Goal: Find contact information: Find contact information

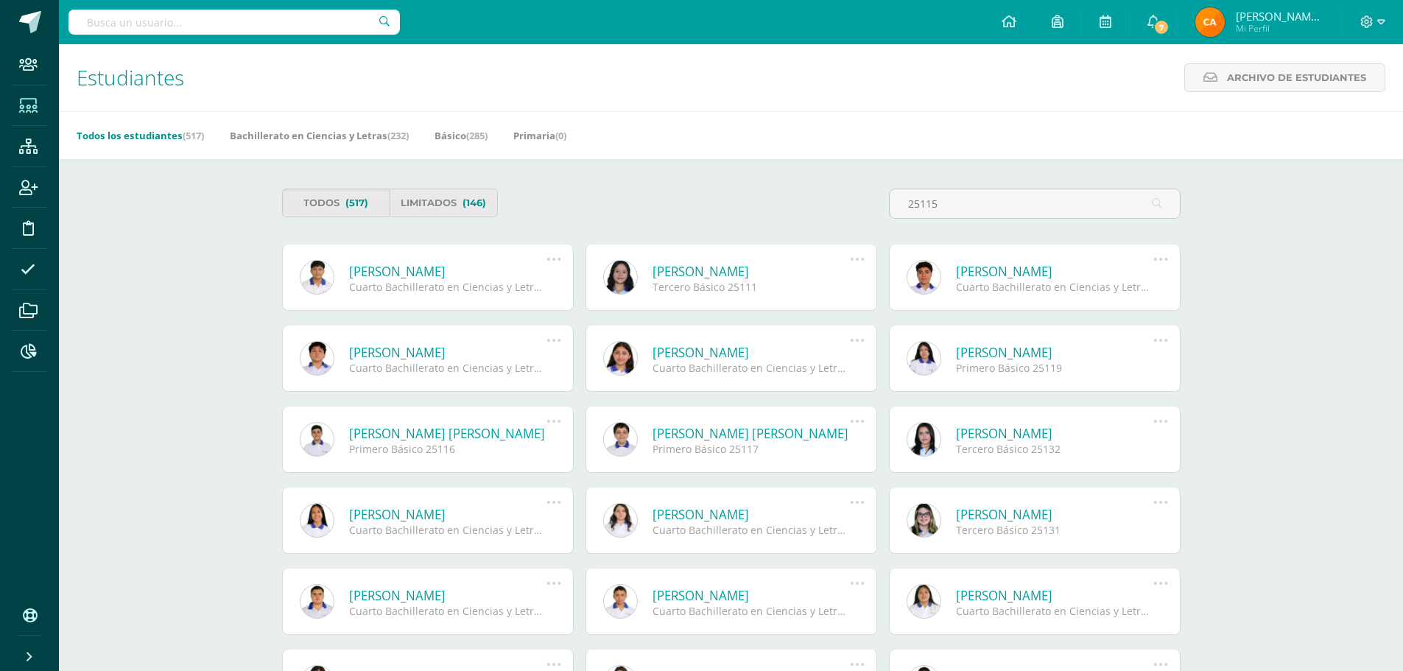
type input "25115"
click at [488, 272] on link "[PERSON_NAME]" at bounding box center [448, 271] width 198 height 17
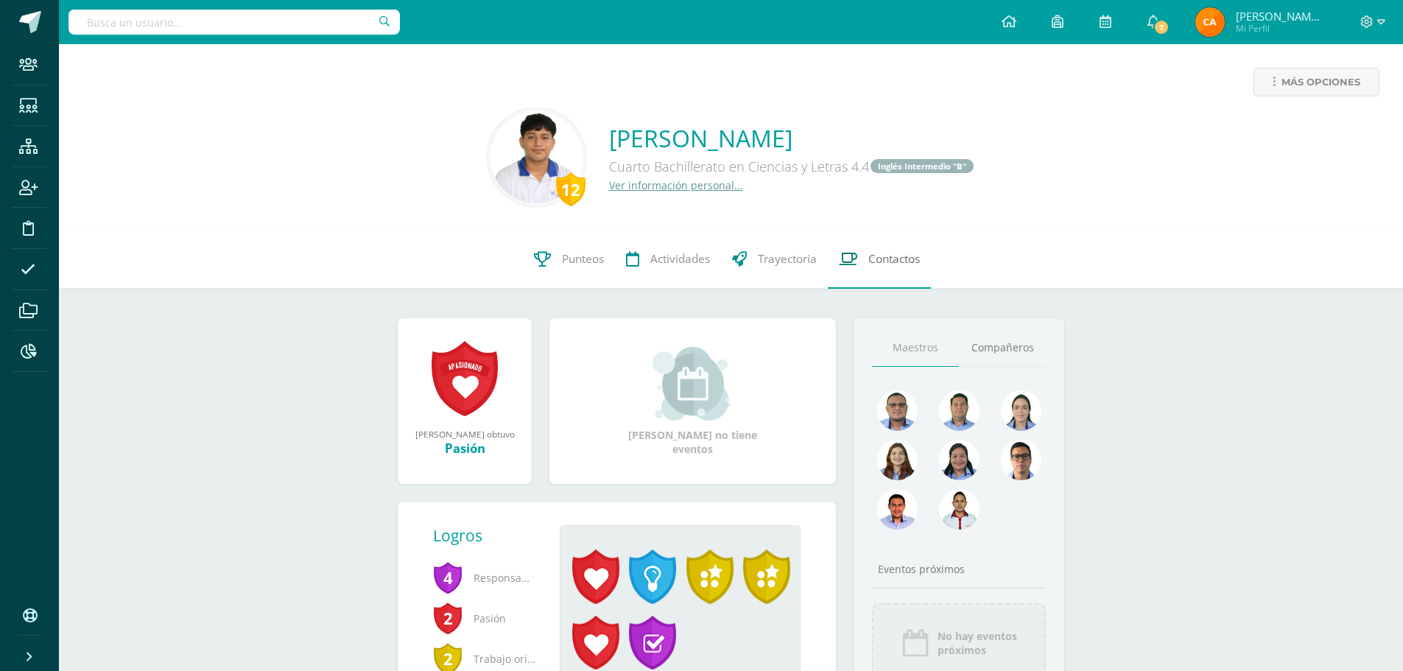
click at [893, 258] on span "Contactos" at bounding box center [894, 258] width 52 height 15
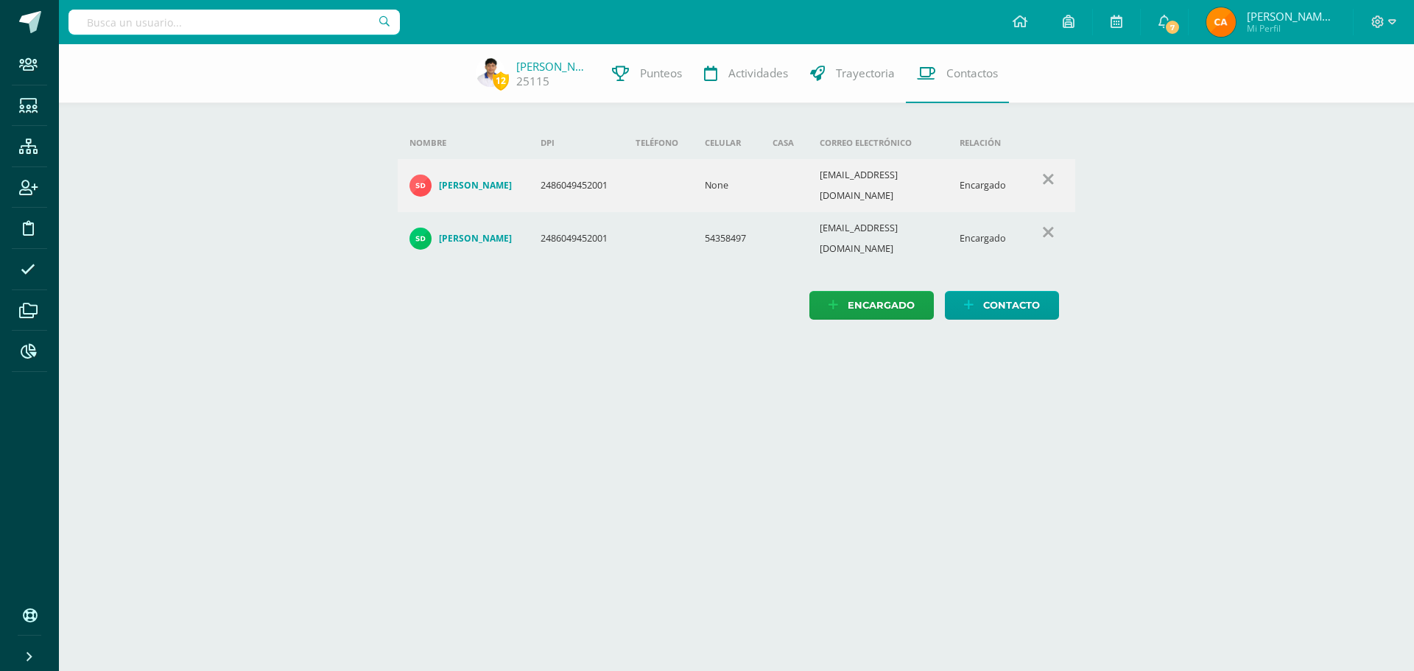
click at [476, 233] on h4 "[PERSON_NAME]" at bounding box center [475, 239] width 73 height 12
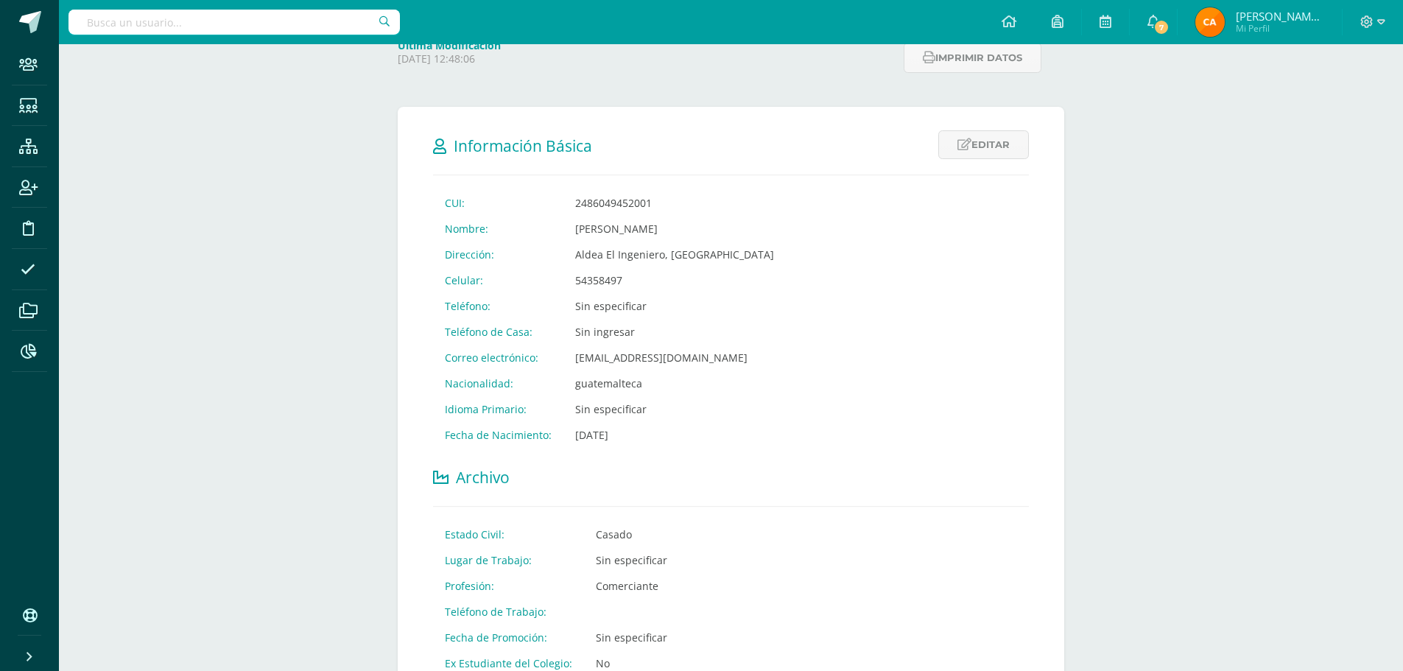
scroll to position [195, 0]
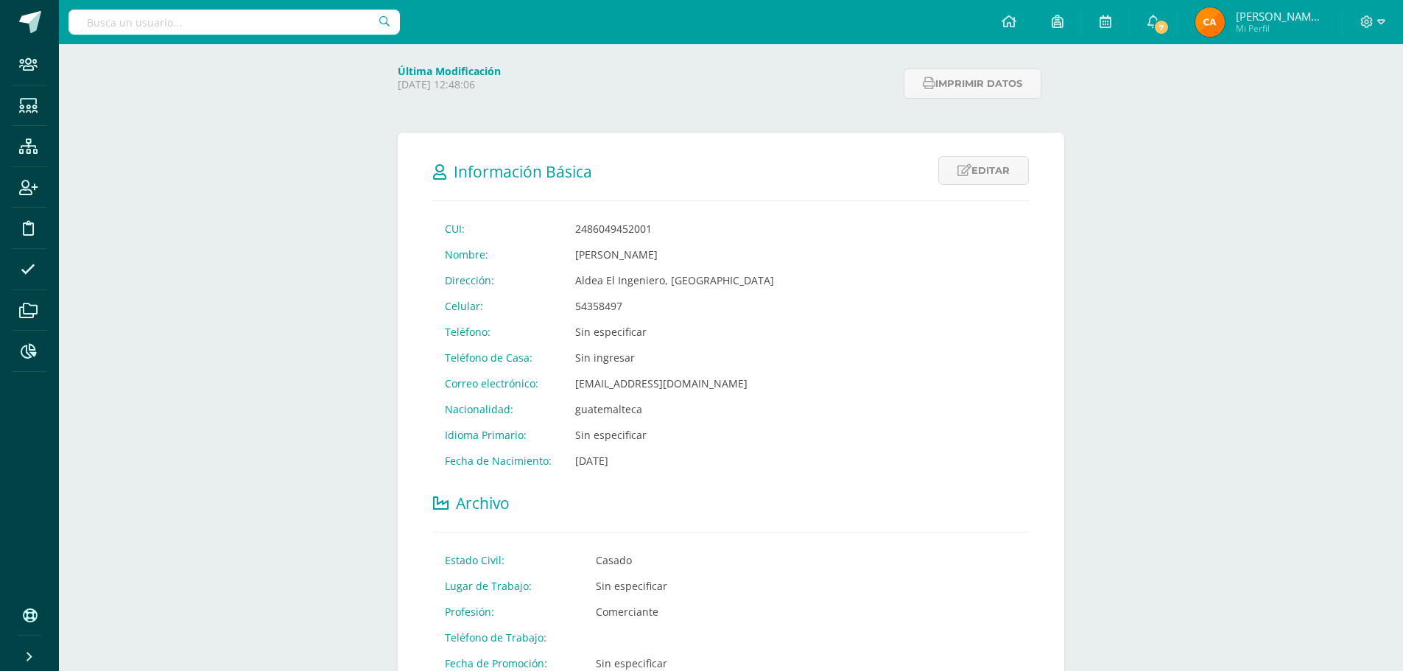
drag, startPoint x: 572, startPoint y: 306, endPoint x: 624, endPoint y: 306, distance: 52.3
click at [624, 306] on td "54358497" at bounding box center [674, 306] width 222 height 26
copy td "54358497"
click at [233, 16] on input "text" at bounding box center [233, 22] width 331 height 25
type input "22036"
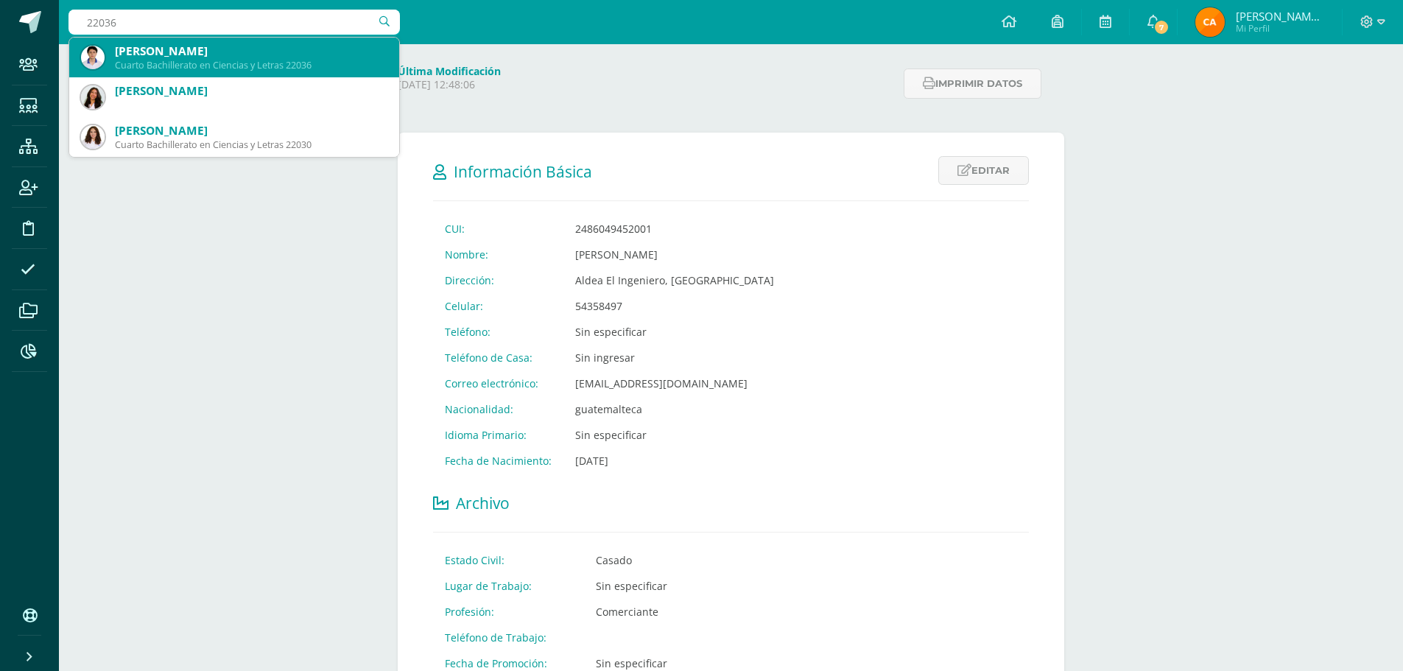
click at [148, 57] on div "[PERSON_NAME]" at bounding box center [251, 50] width 273 height 15
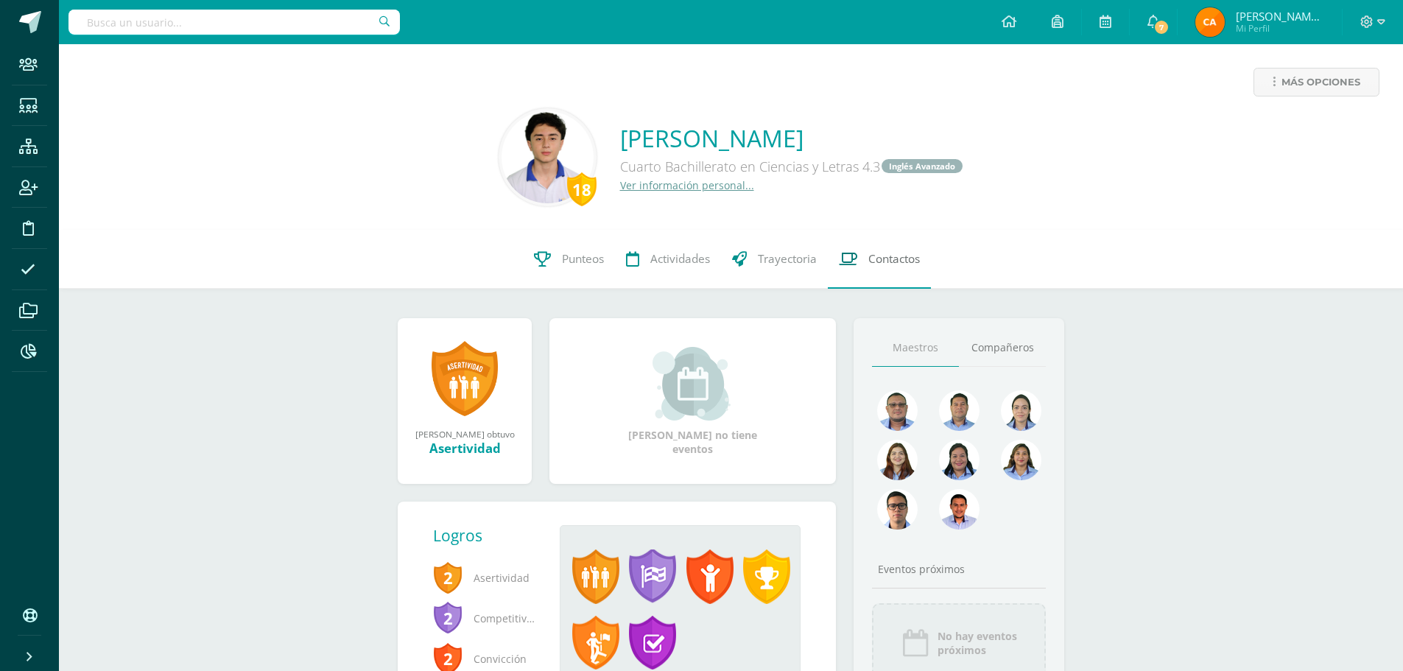
click at [874, 257] on span "Contactos" at bounding box center [894, 258] width 52 height 15
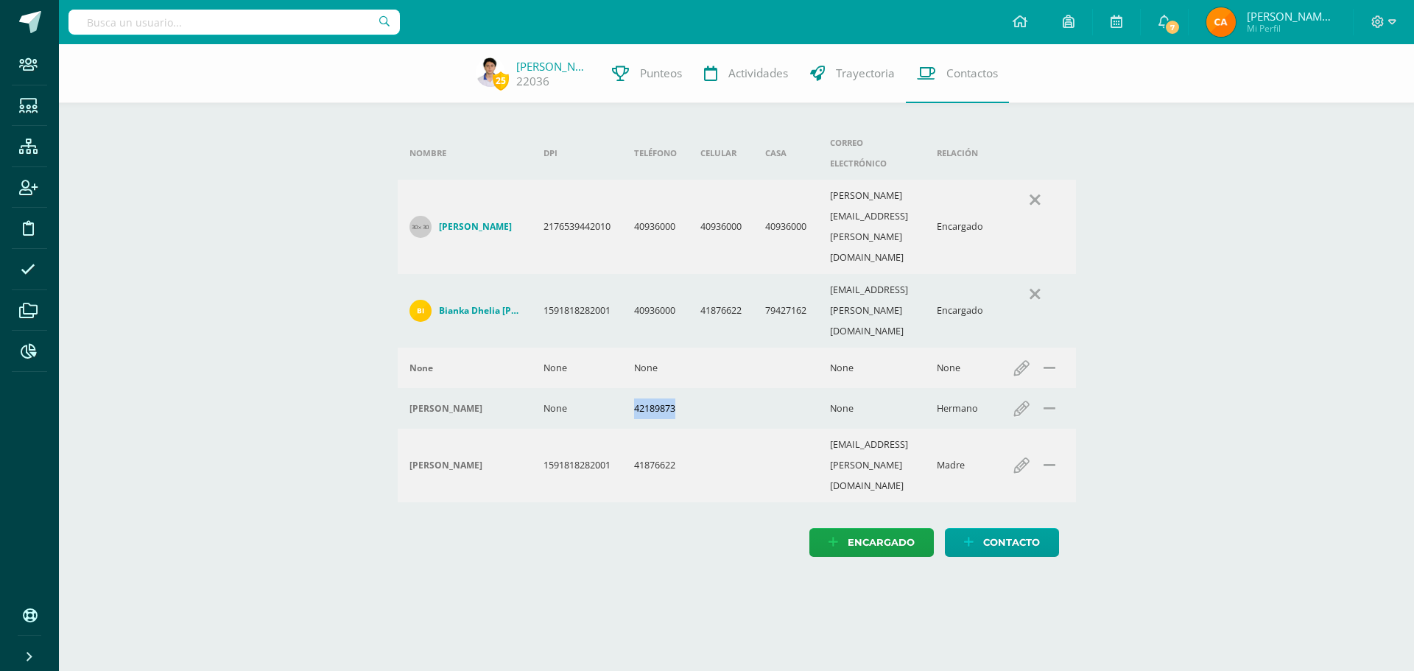
drag, startPoint x: 638, startPoint y: 301, endPoint x: 679, endPoint y: 301, distance: 41.2
click at [679, 388] on td "42189873" at bounding box center [655, 408] width 66 height 41
drag, startPoint x: 636, startPoint y: 222, endPoint x: 678, endPoint y: 223, distance: 42.0
click at [678, 274] on td "40936000" at bounding box center [655, 311] width 66 height 74
drag, startPoint x: 636, startPoint y: 302, endPoint x: 680, endPoint y: 306, distance: 44.4
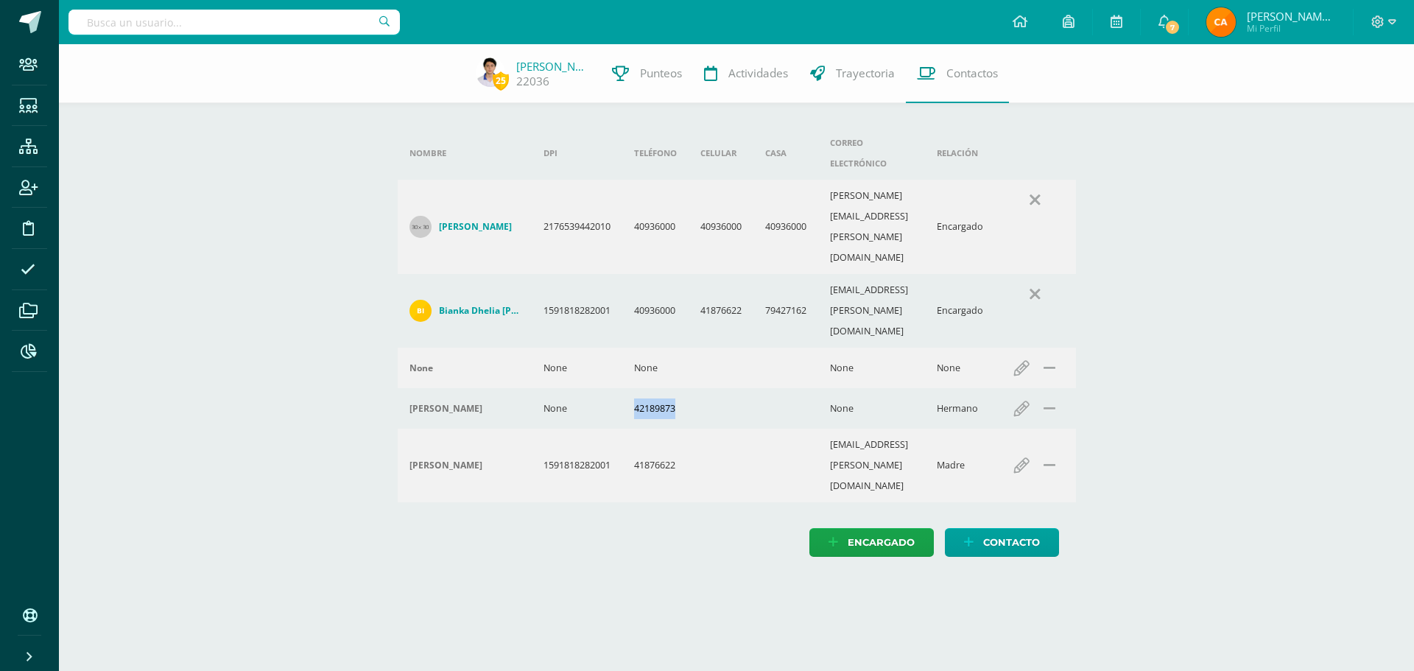
click at [680, 388] on td "42189873" at bounding box center [655, 408] width 66 height 41
copy td "42189873"
click at [344, 27] on input "text" at bounding box center [233, 22] width 331 height 25
type input "22071"
click at [658, 180] on td "40936000" at bounding box center [655, 227] width 66 height 94
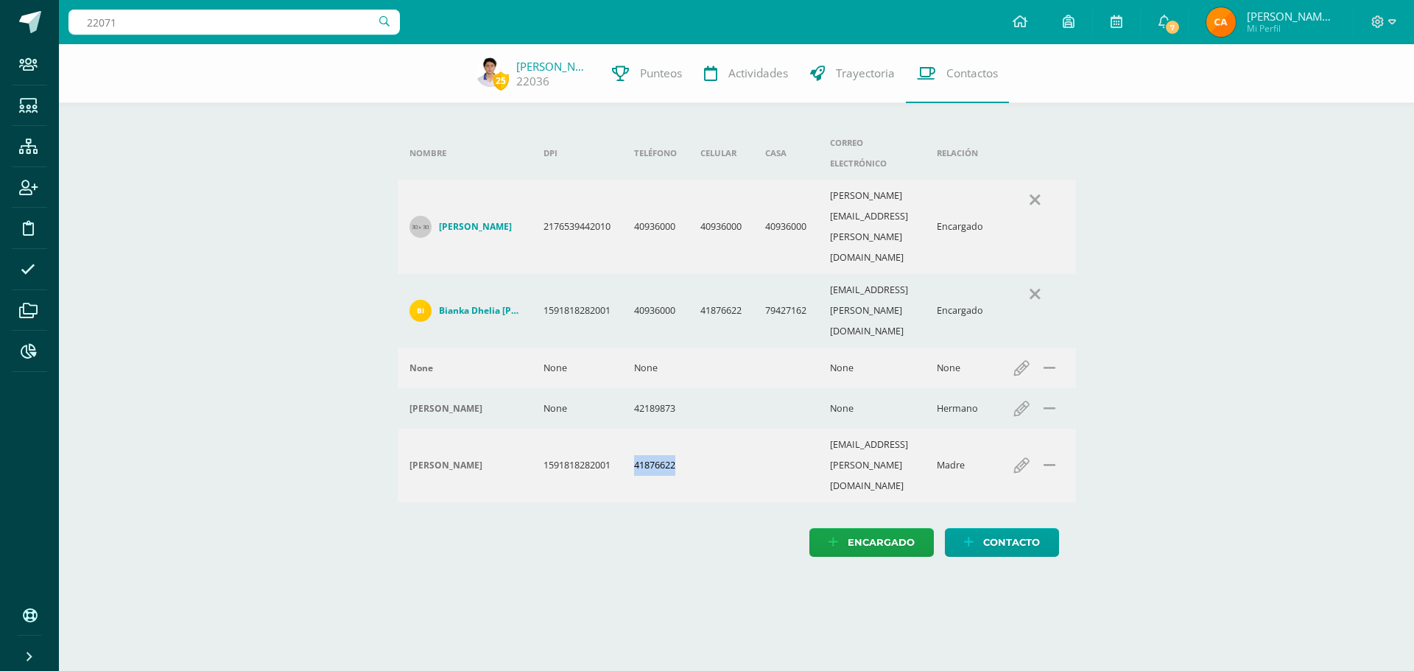
drag, startPoint x: 636, startPoint y: 341, endPoint x: 684, endPoint y: 340, distance: 47.9
click at [684, 429] on td "41876622" at bounding box center [655, 466] width 66 height 74
copy td "41876622"
click at [256, 22] on input "22071" at bounding box center [233, 22] width 331 height 25
click at [143, 15] on input "22071" at bounding box center [233, 22] width 331 height 25
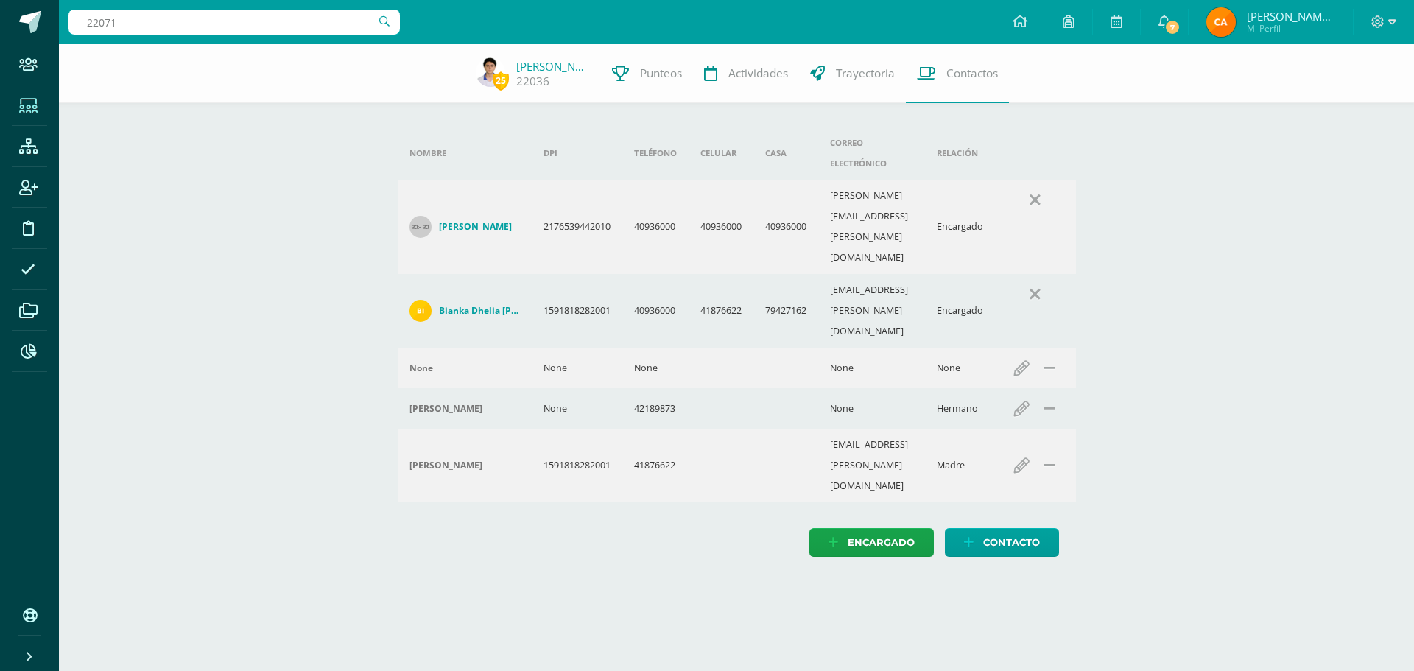
click at [29, 104] on icon at bounding box center [28, 106] width 18 height 15
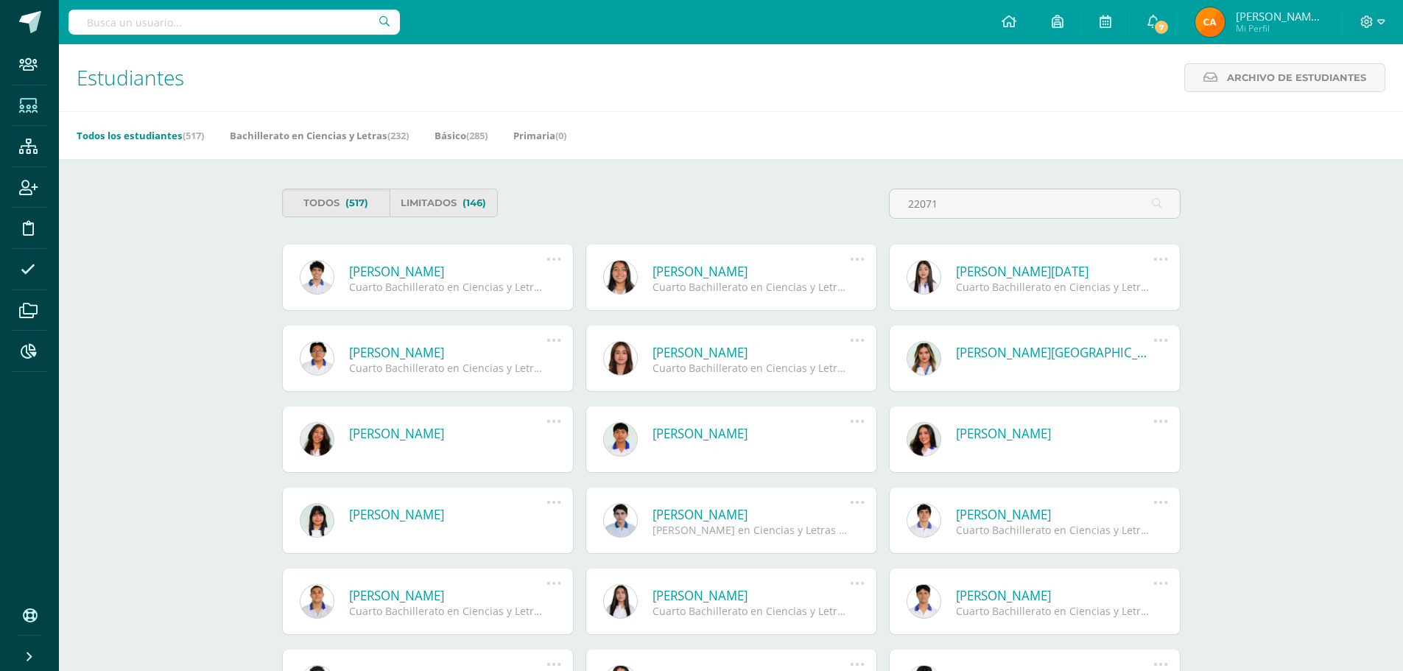
type input "22071"
click at [552, 260] on icon at bounding box center [554, 259] width 16 height 16
click at [541, 218] on div "Todos (517) Limitados (146)" at bounding box center [503, 210] width 455 height 42
click at [460, 274] on link "Luis Mario Paiz Barrera" at bounding box center [448, 271] width 198 height 17
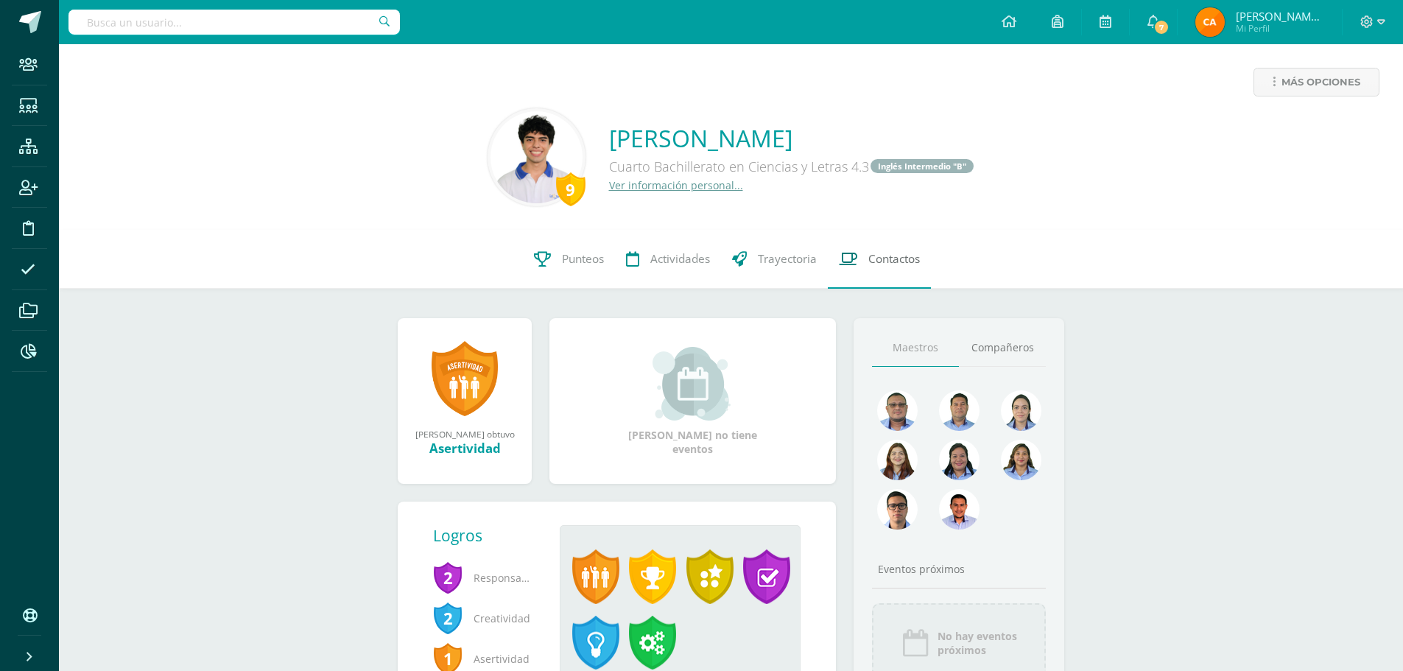
click at [873, 265] on span "Contactos" at bounding box center [894, 258] width 52 height 15
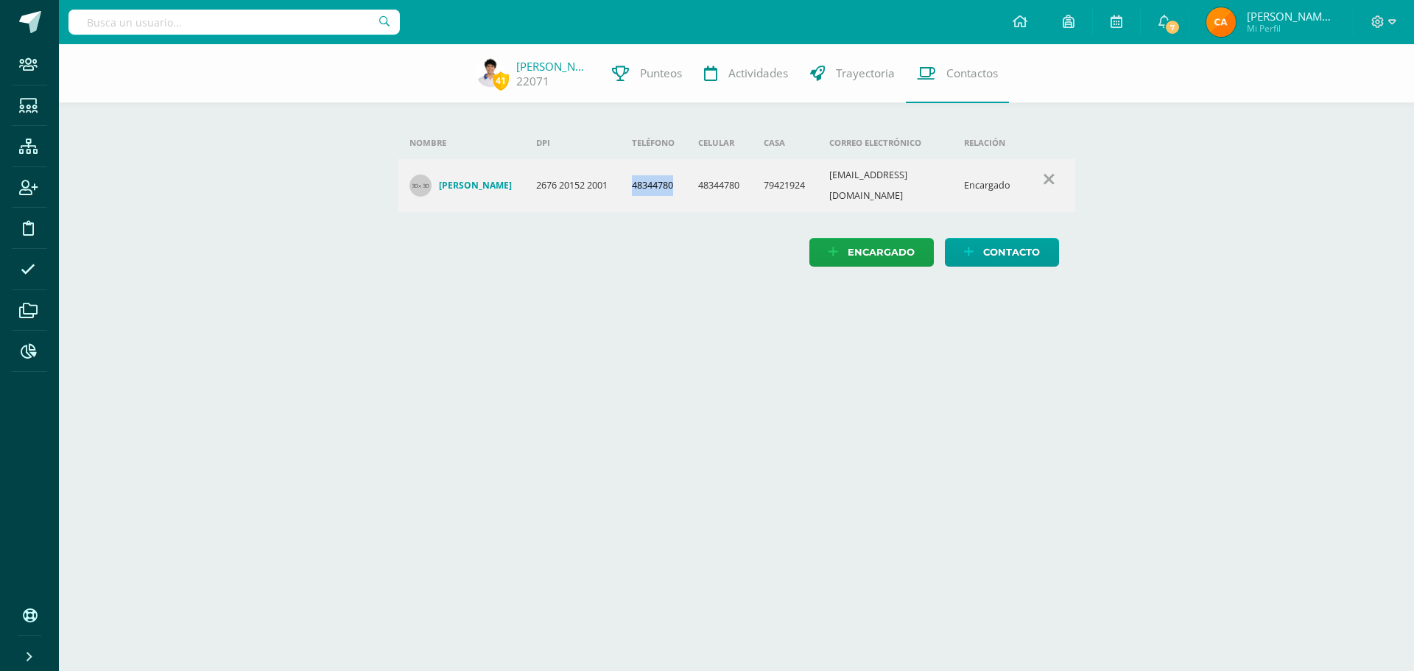
drag, startPoint x: 640, startPoint y: 183, endPoint x: 686, endPoint y: 197, distance: 48.5
click at [686, 197] on td "48344780" at bounding box center [653, 185] width 67 height 53
copy td "48344780"
click at [302, 32] on input "text" at bounding box center [233, 22] width 331 height 25
type input "22136"
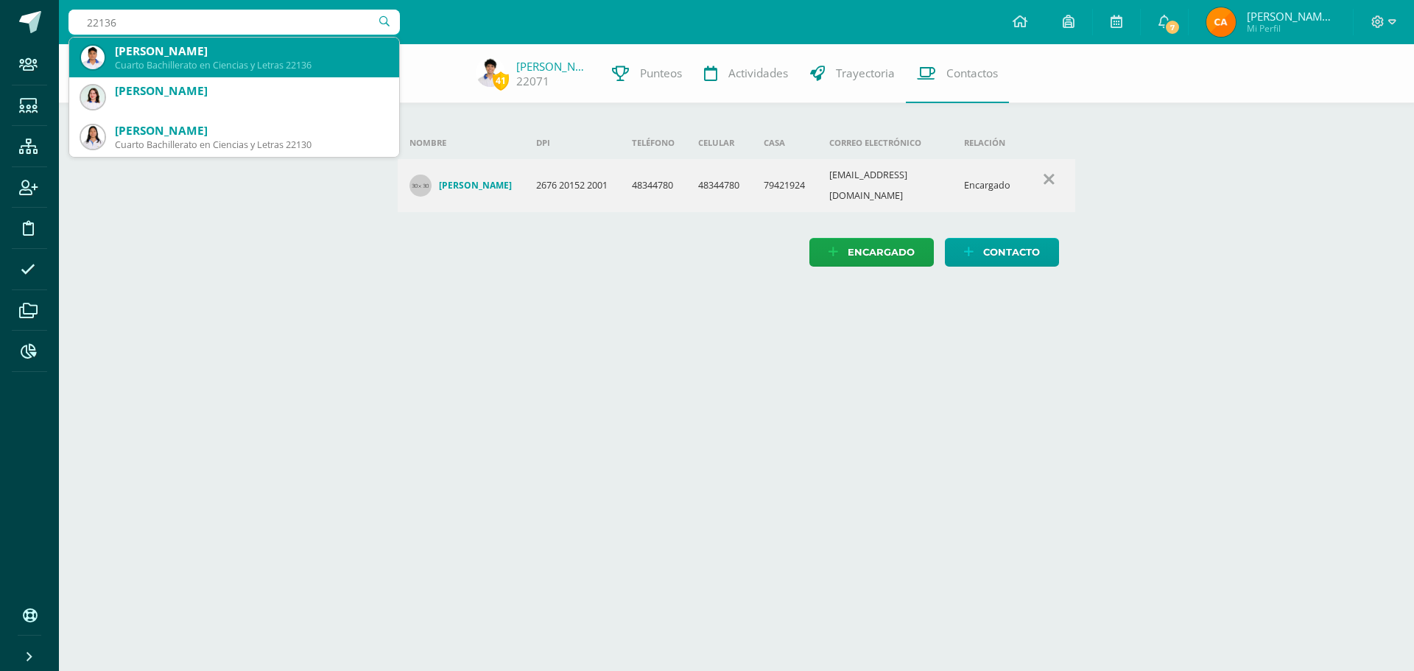
click at [238, 60] on div "Cuarto Bachillerato en Ciencias y Letras 22136" at bounding box center [251, 65] width 273 height 13
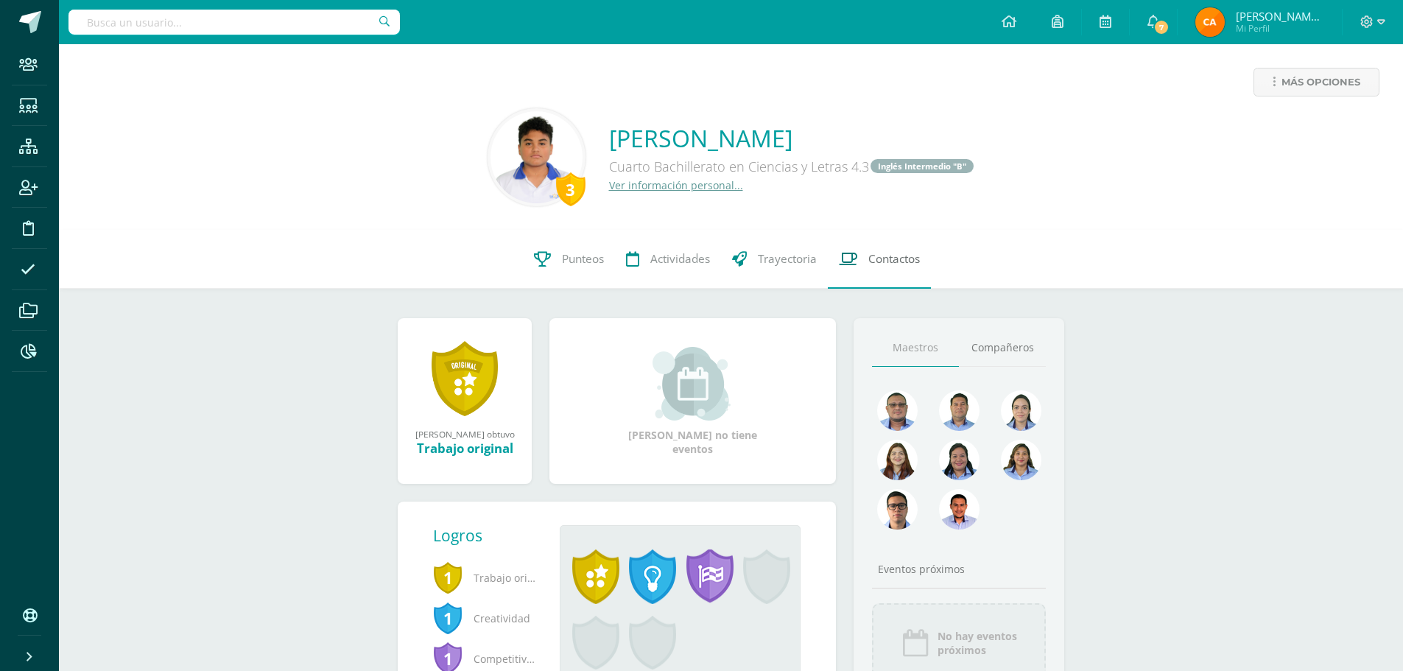
click at [882, 264] on span "Contactos" at bounding box center [894, 258] width 52 height 15
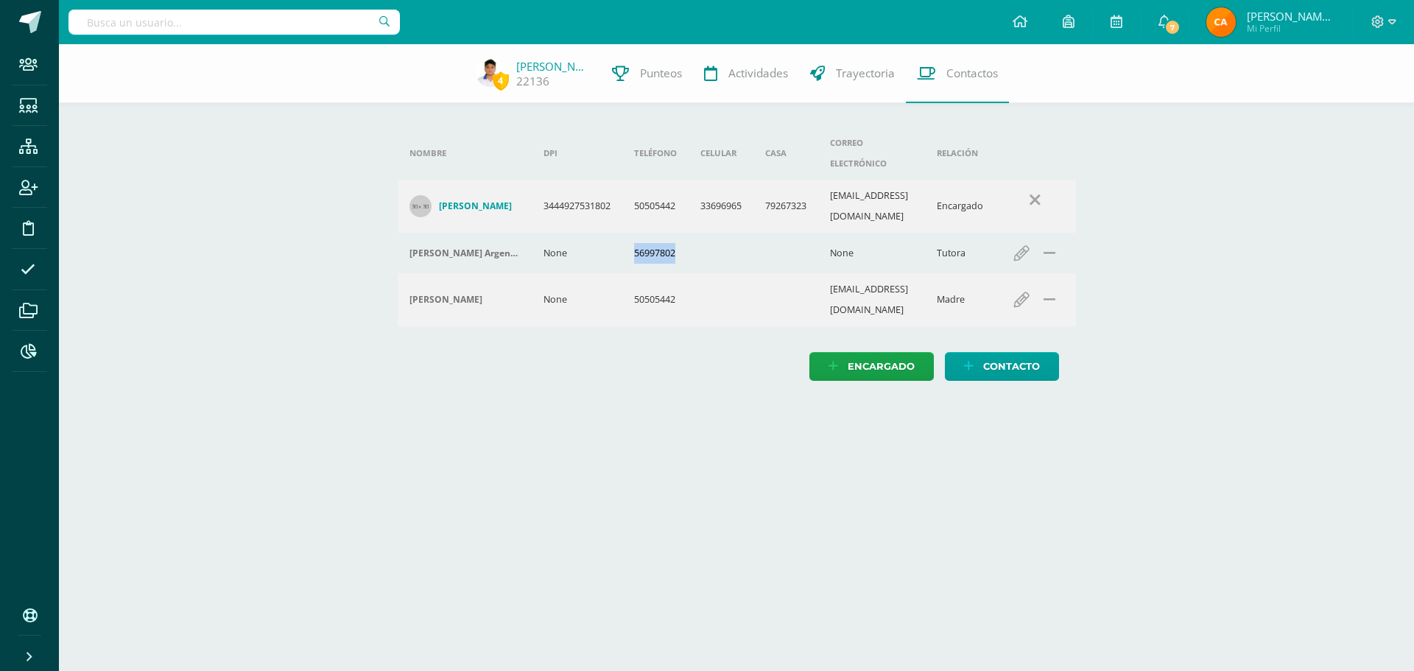
drag, startPoint x: 636, startPoint y: 215, endPoint x: 682, endPoint y: 224, distance: 46.5
click at [682, 233] on td "56997802" at bounding box center [655, 253] width 66 height 41
copy td "56997802"
drag, startPoint x: 637, startPoint y: 259, endPoint x: 703, endPoint y: 267, distance: 66.7
click at [703, 273] on tr "Lorena de Guerra None 50505442 lorenazdubon@gmaiil.com Madre Editar contacto No…" at bounding box center [737, 299] width 678 height 53
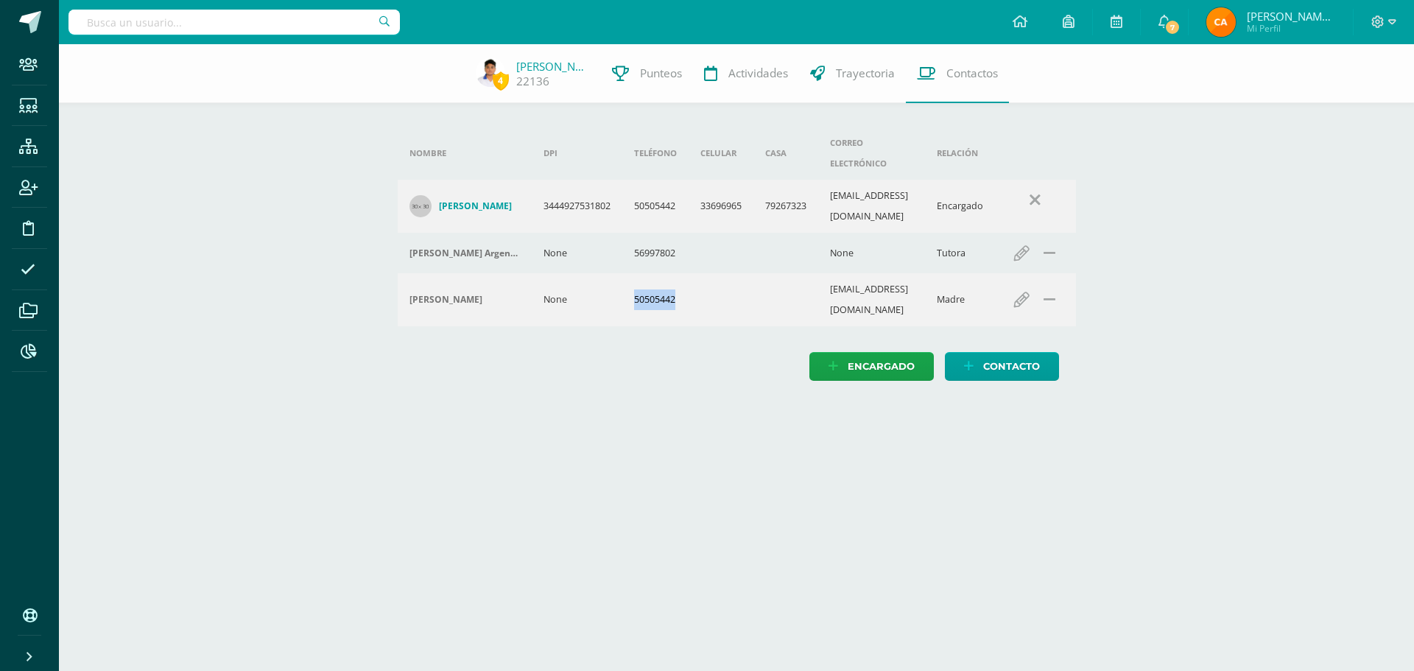
copy td "50505442"
click at [303, 28] on input "text" at bounding box center [233, 22] width 331 height 25
type input "23129"
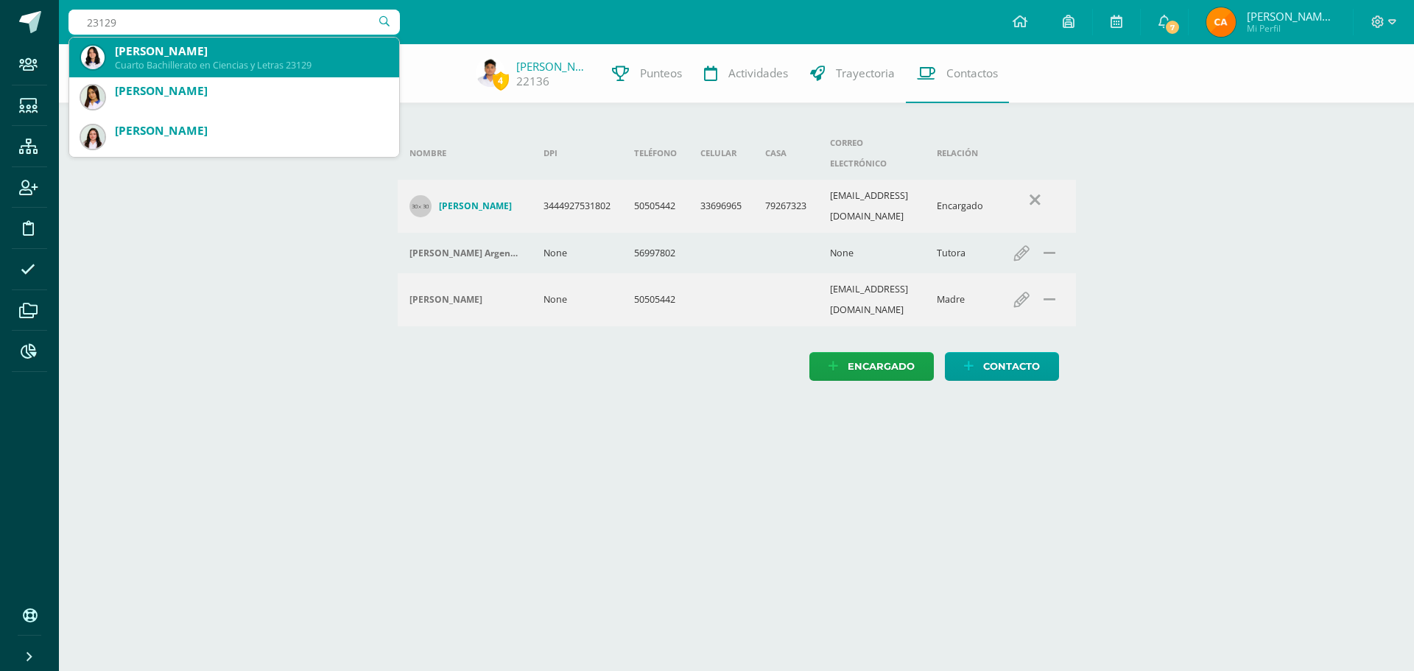
click at [235, 57] on div "Hashly Ahimee Díaz Flores" at bounding box center [251, 50] width 273 height 15
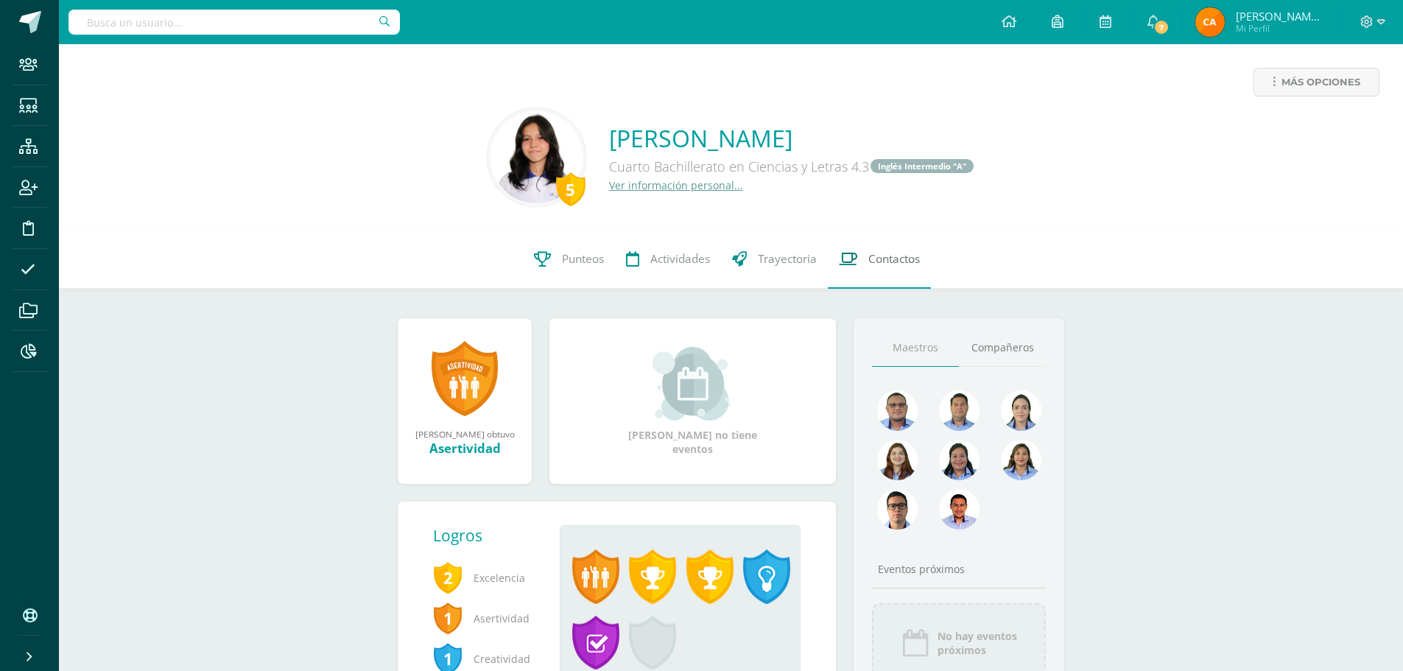
click at [872, 259] on span "Contactos" at bounding box center [894, 258] width 52 height 15
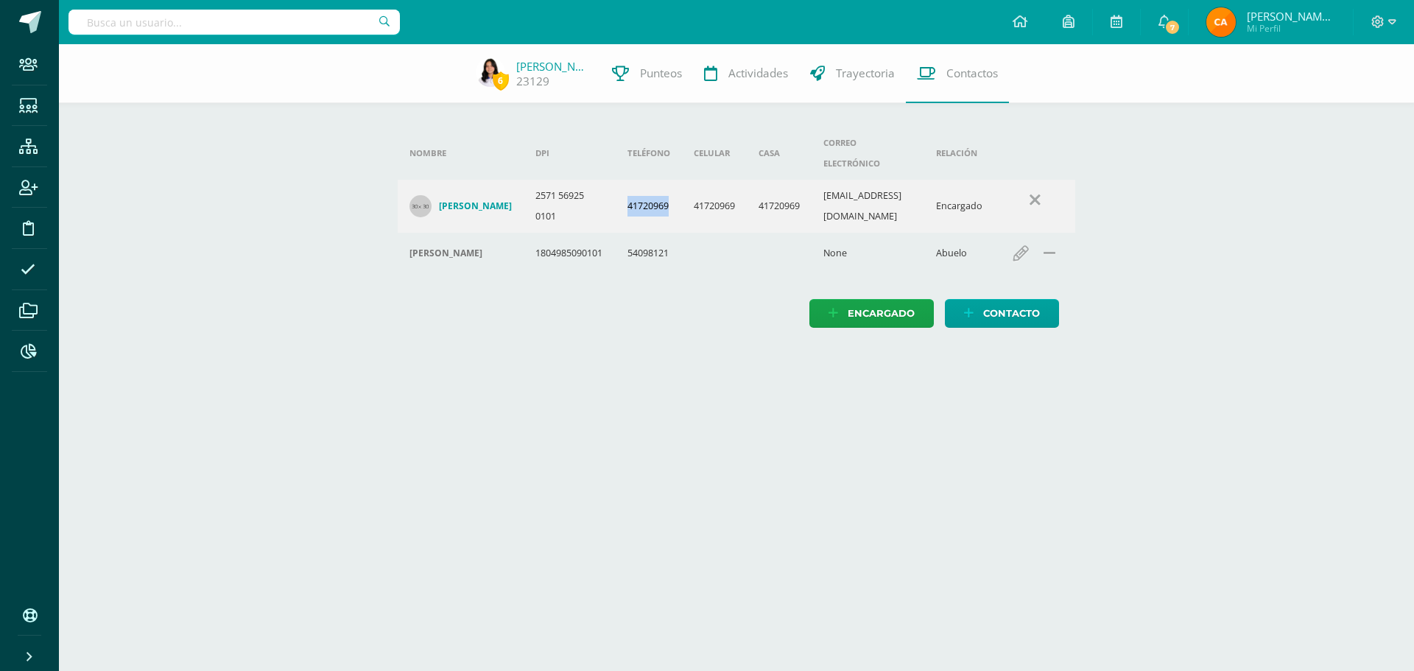
drag, startPoint x: 636, startPoint y: 186, endPoint x: 678, endPoint y: 186, distance: 42.0
click at [678, 186] on td "41720969" at bounding box center [649, 206] width 66 height 53
copy td "41720969"
click at [307, 29] on input "text" at bounding box center [233, 22] width 331 height 25
type input "22005"
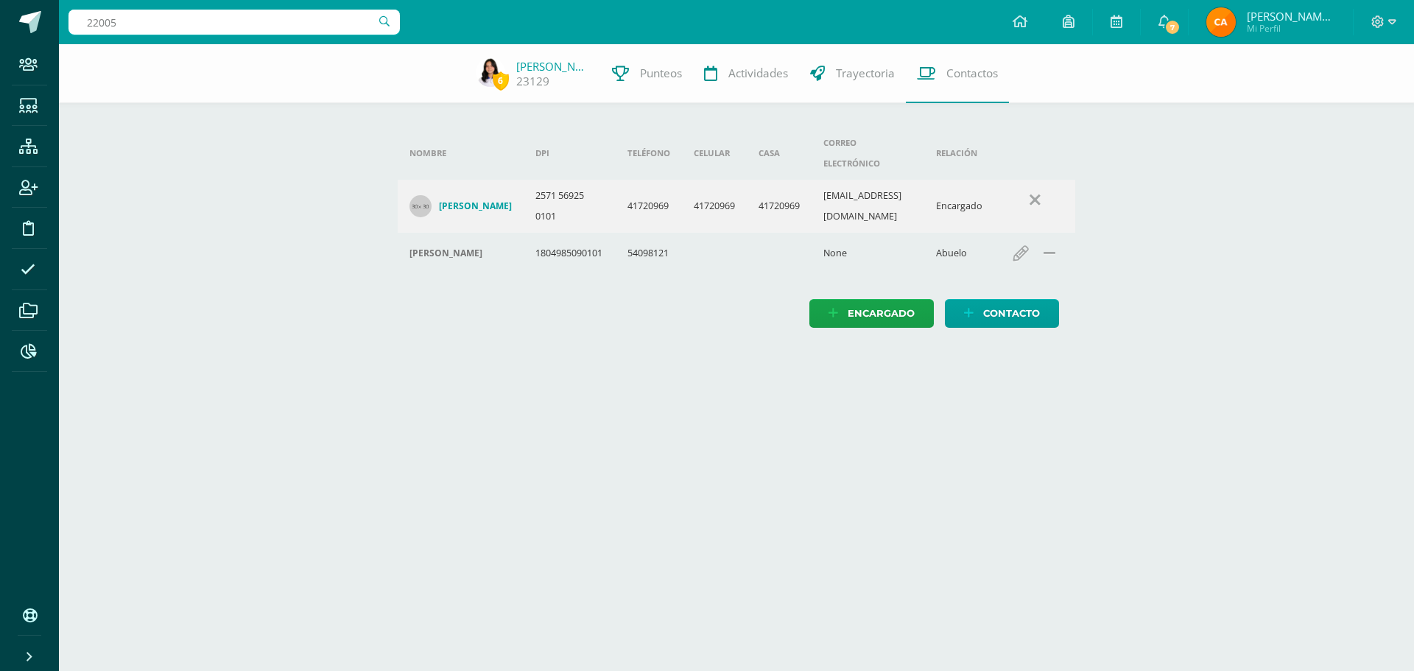
click at [183, 17] on input "22005" at bounding box center [233, 22] width 331 height 25
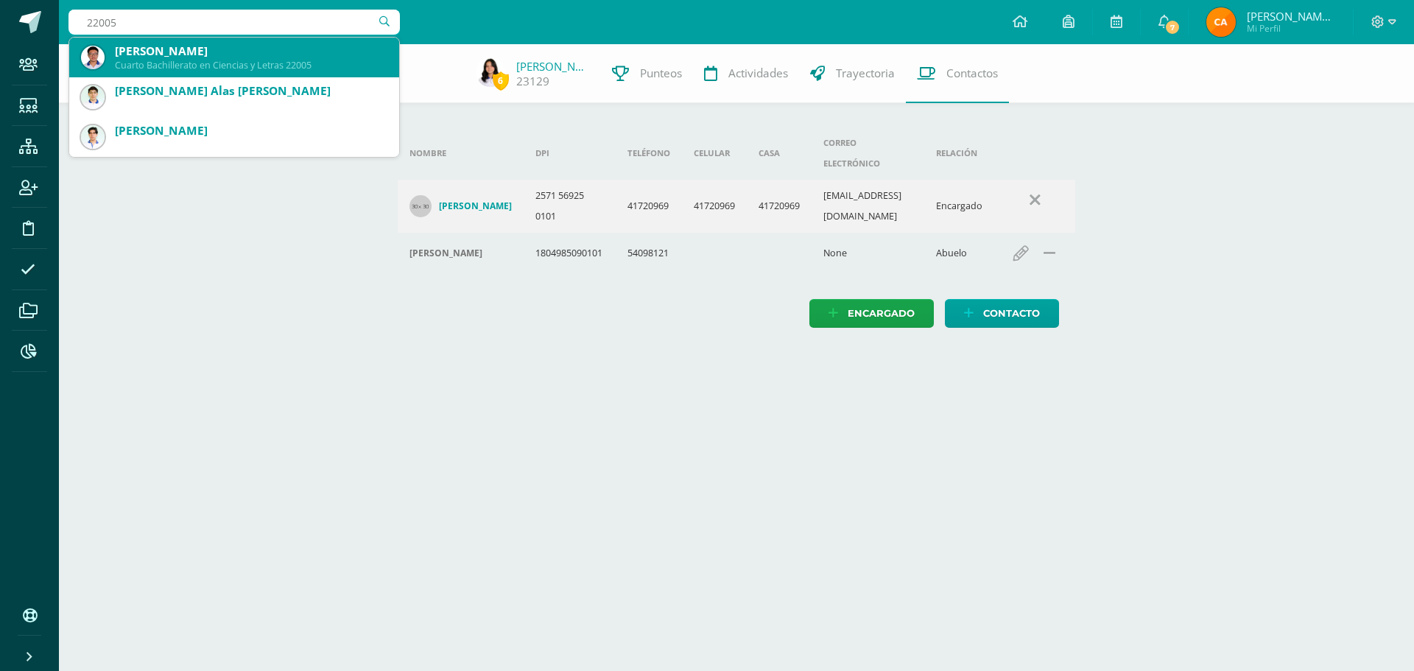
click at [147, 58] on div "[PERSON_NAME]" at bounding box center [251, 50] width 273 height 15
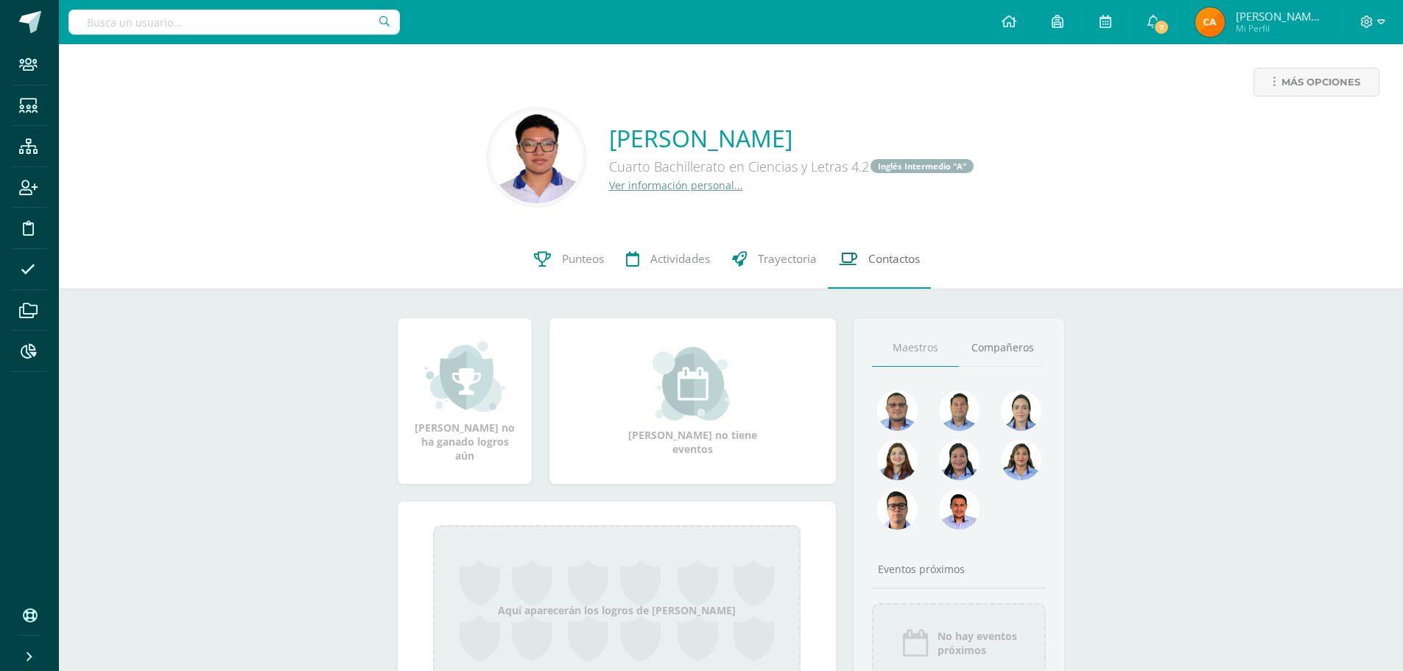
click at [885, 261] on span "Contactos" at bounding box center [894, 258] width 52 height 15
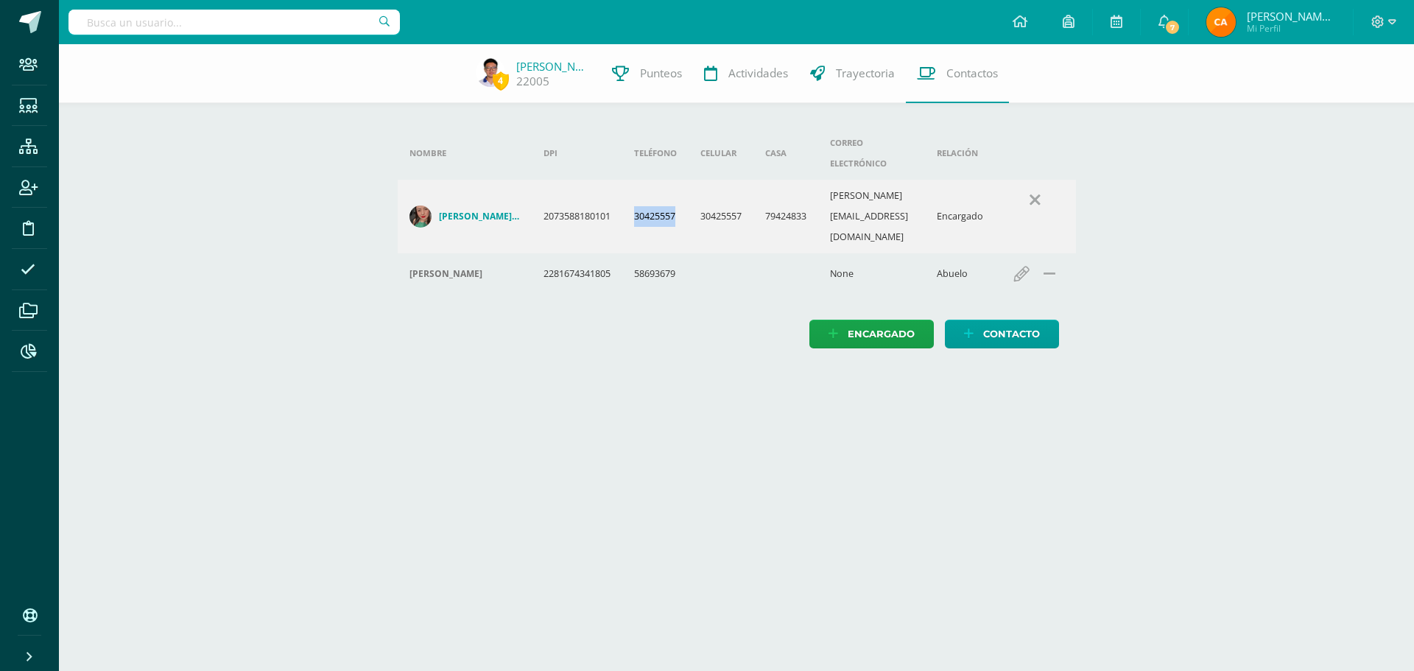
drag, startPoint x: 636, startPoint y: 186, endPoint x: 688, endPoint y: 192, distance: 51.9
click at [688, 192] on td "30425557" at bounding box center [655, 217] width 66 height 74
copy td "30425557"
click at [321, 29] on input "text" at bounding box center [233, 22] width 331 height 25
type input "22069"
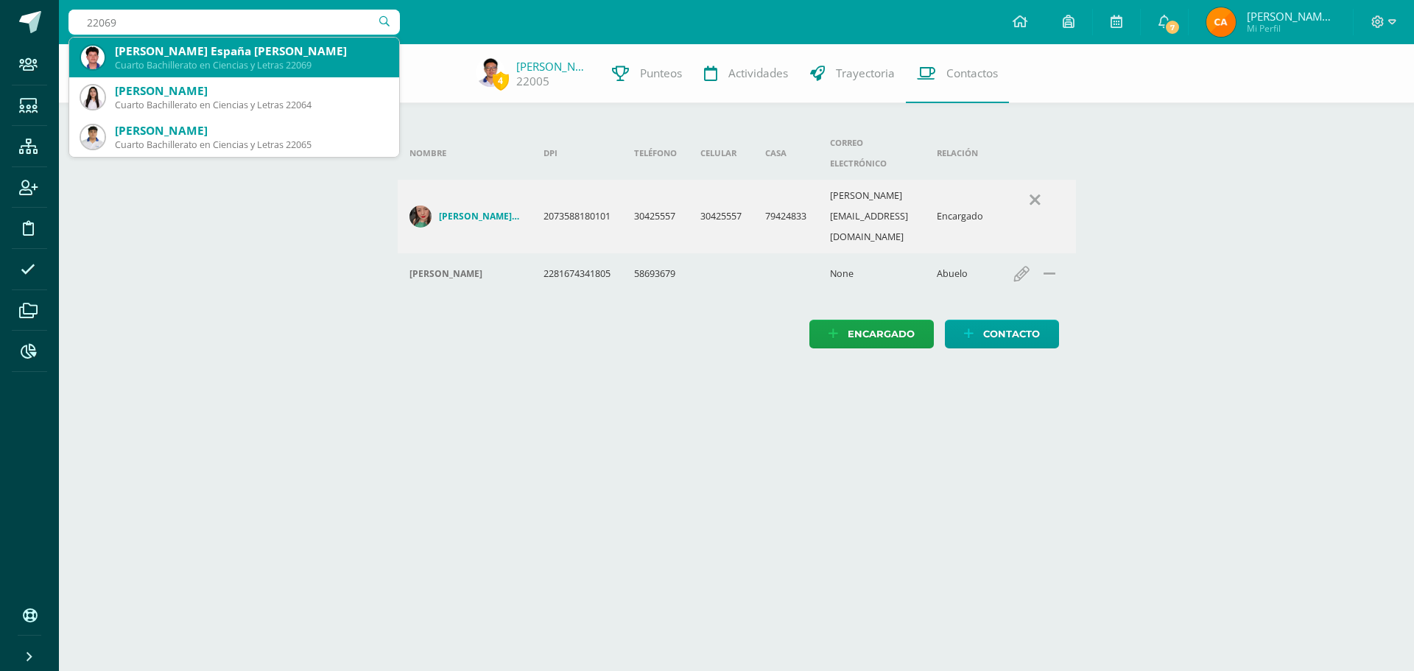
click at [289, 50] on div "Jesús Jan Carlo España Morales" at bounding box center [251, 50] width 273 height 15
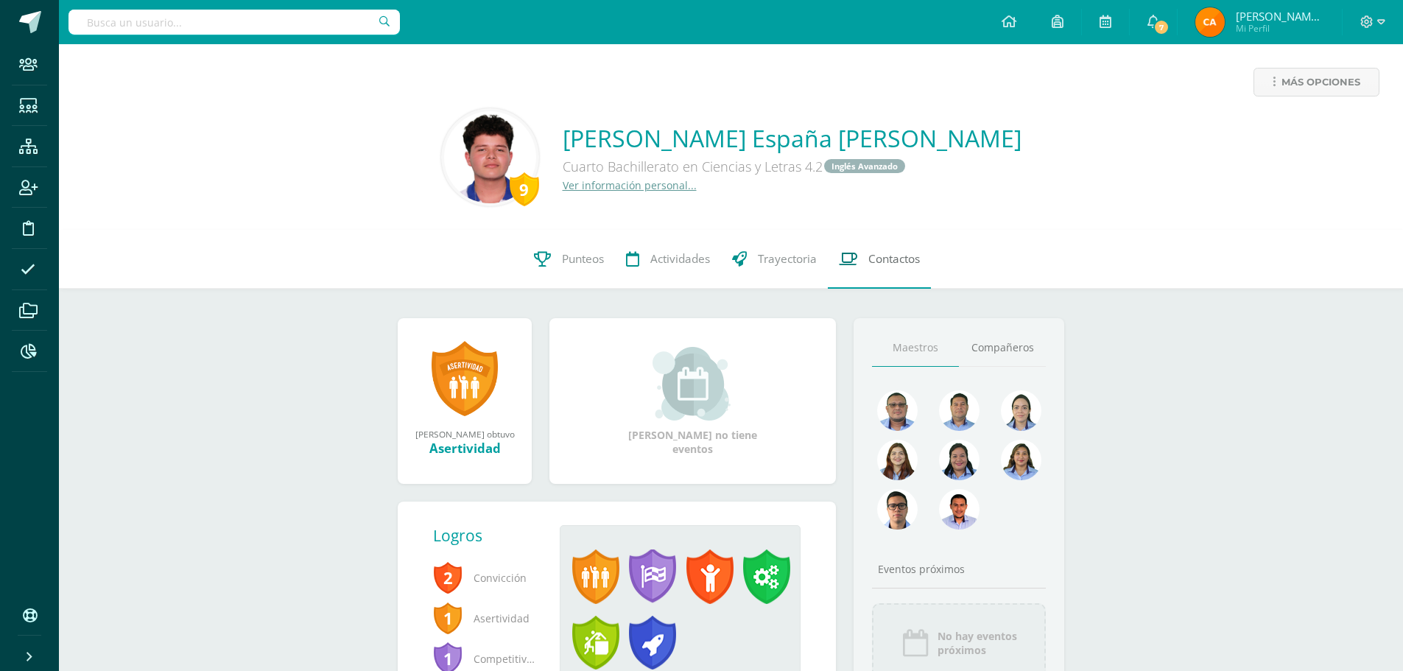
click at [860, 255] on link "Contactos" at bounding box center [879, 259] width 103 height 59
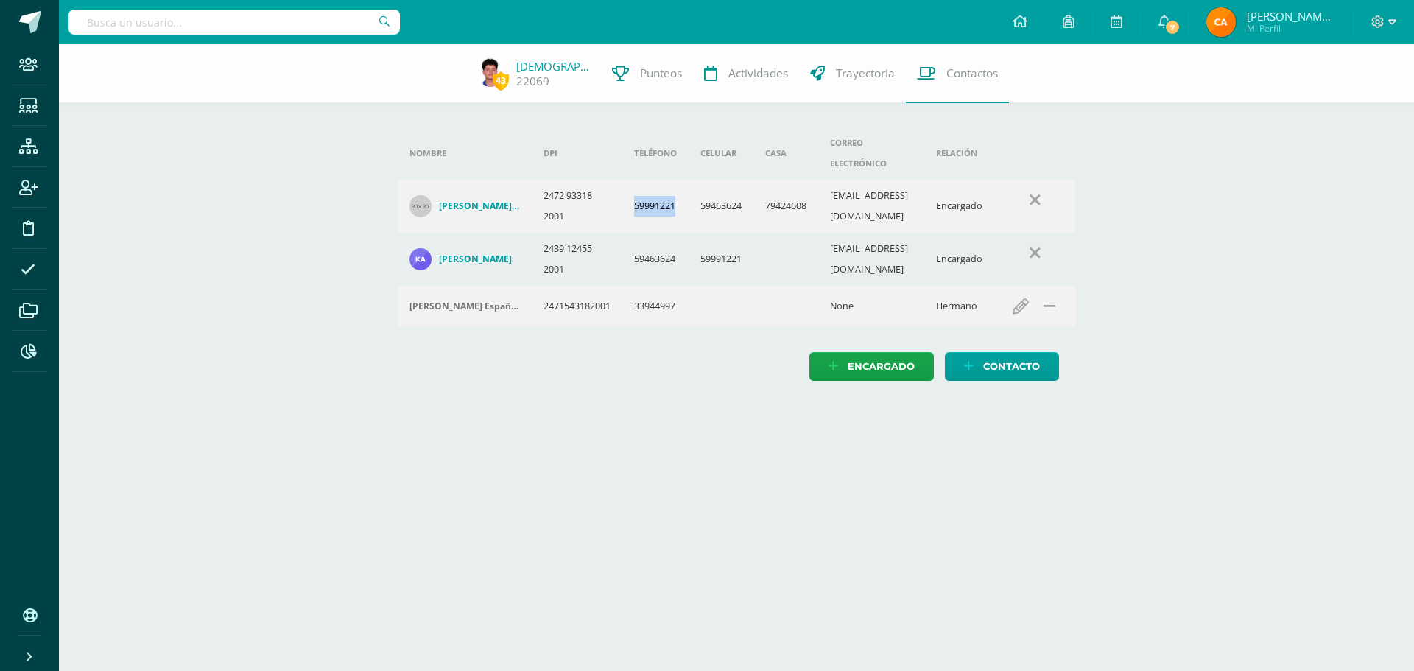
drag, startPoint x: 636, startPoint y: 186, endPoint x: 680, endPoint y: 186, distance: 44.2
click at [680, 186] on td "59991221" at bounding box center [655, 206] width 66 height 53
copy td "59991221"
click at [337, 24] on input "text" at bounding box center [233, 22] width 331 height 25
type input "25106"
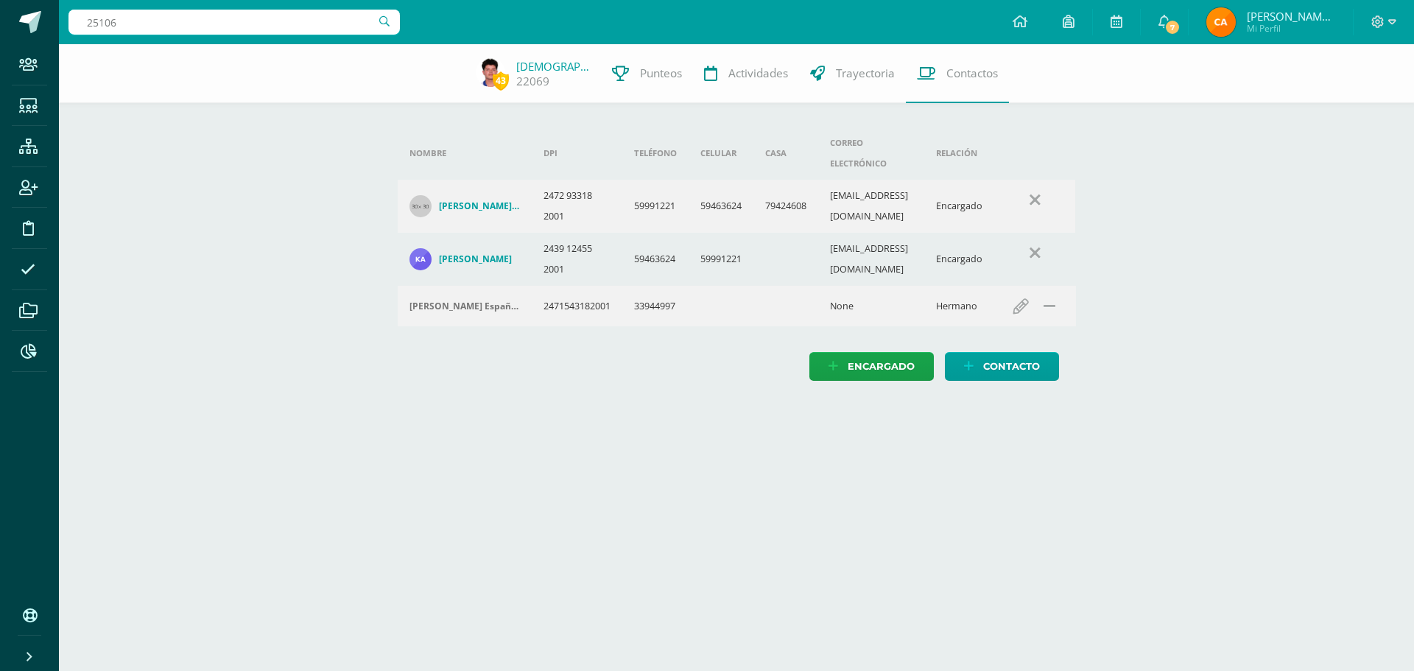
click at [127, 13] on input "25106" at bounding box center [233, 22] width 331 height 25
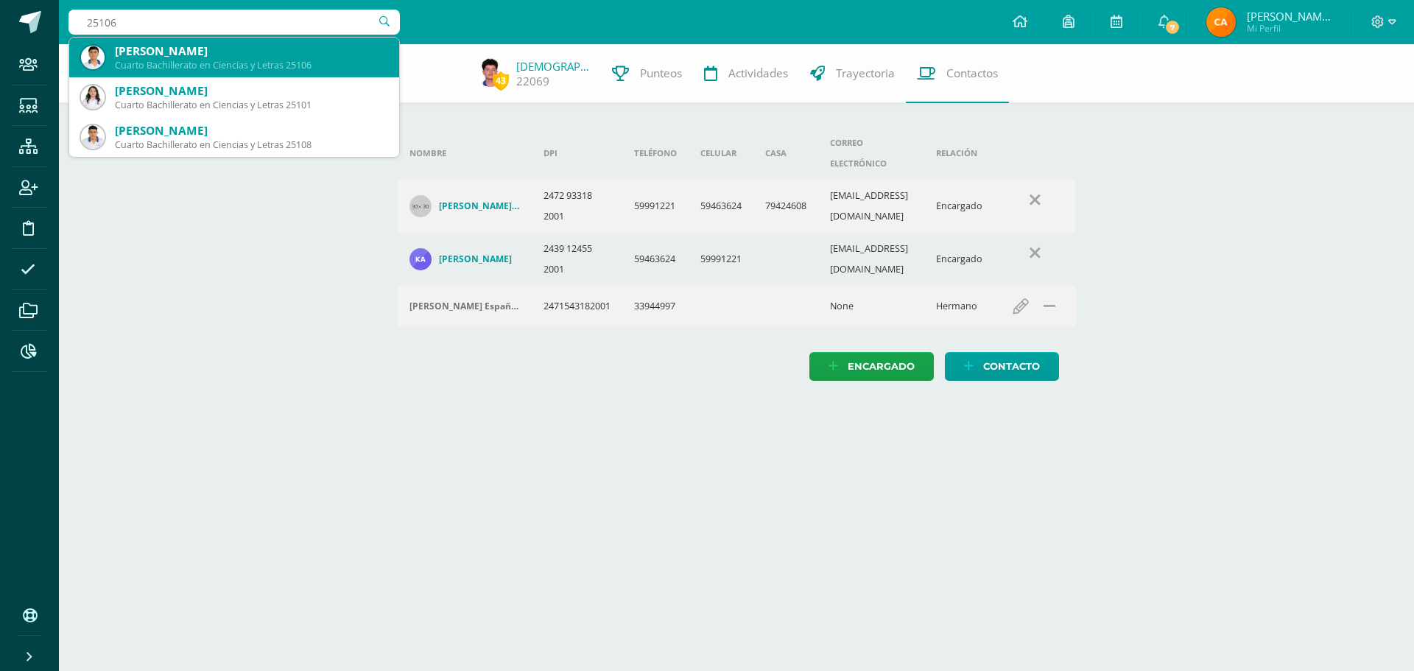
click at [150, 56] on div "Oscar Alexander Sagastume Zúñiga" at bounding box center [251, 50] width 273 height 15
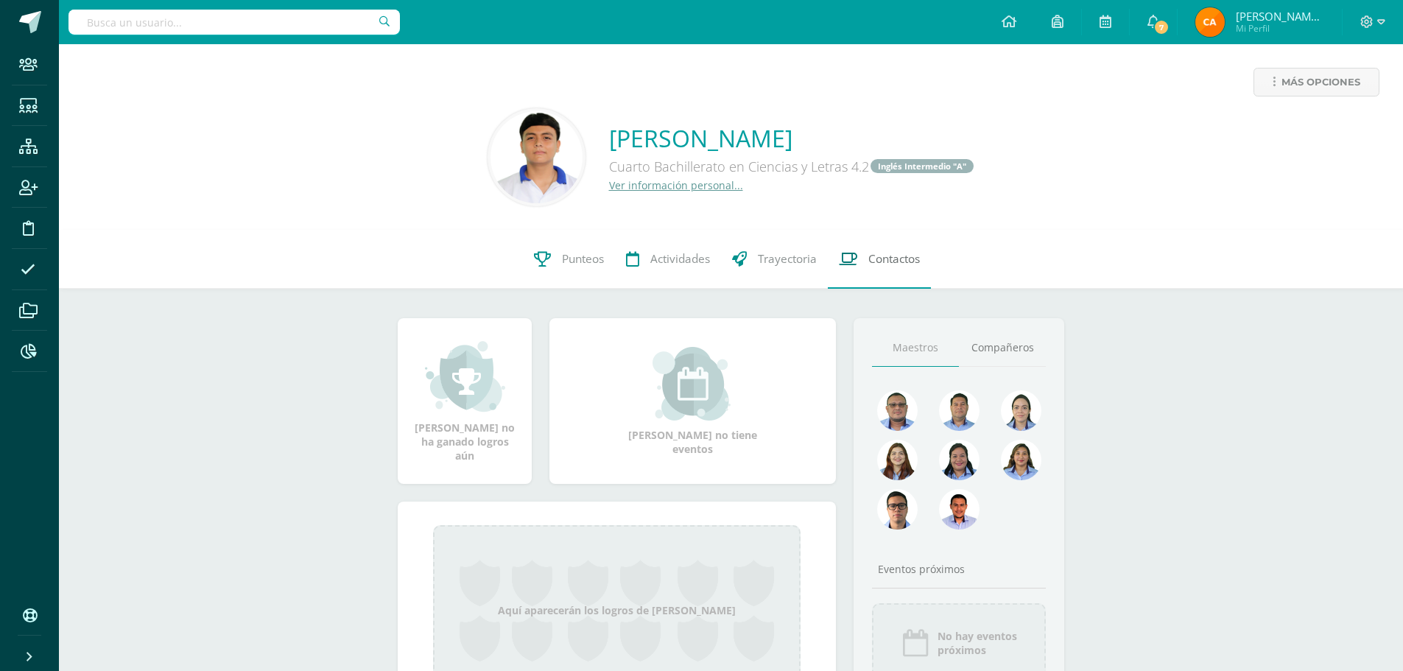
click at [891, 262] on span "Contactos" at bounding box center [894, 258] width 52 height 15
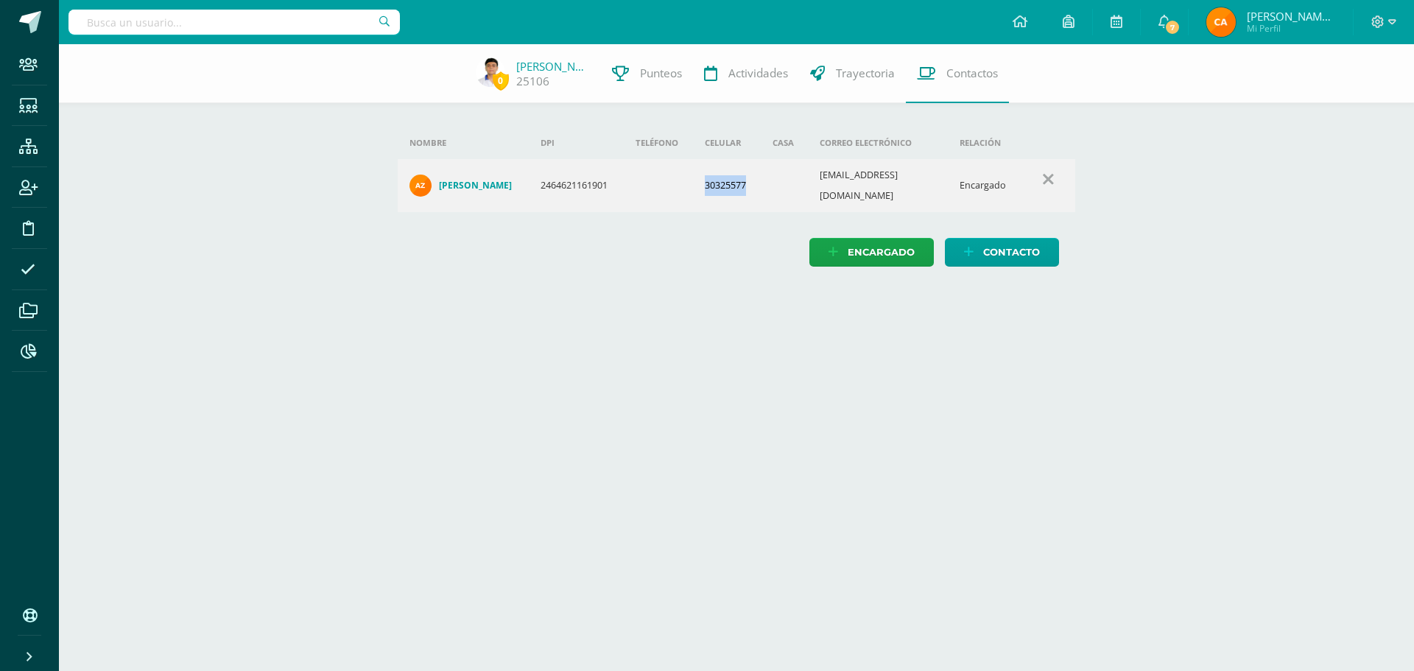
drag, startPoint x: 715, startPoint y: 178, endPoint x: 767, endPoint y: 178, distance: 52.3
click at [761, 178] on td "30325577" at bounding box center [727, 185] width 68 height 53
copy td "30325577"
click at [169, 18] on input "text" at bounding box center [233, 22] width 331 height 25
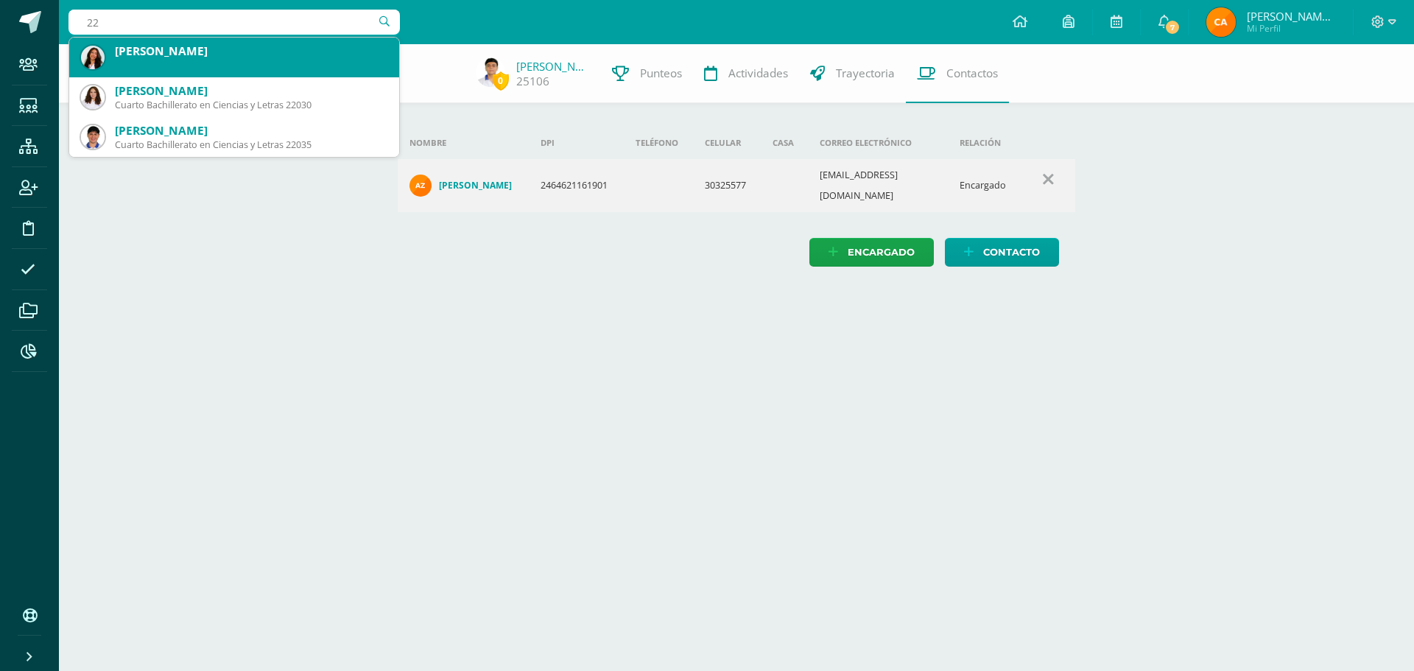
type input "2"
type input "22037"
click at [143, 52] on div "Adolfo José Porras López" at bounding box center [251, 50] width 273 height 15
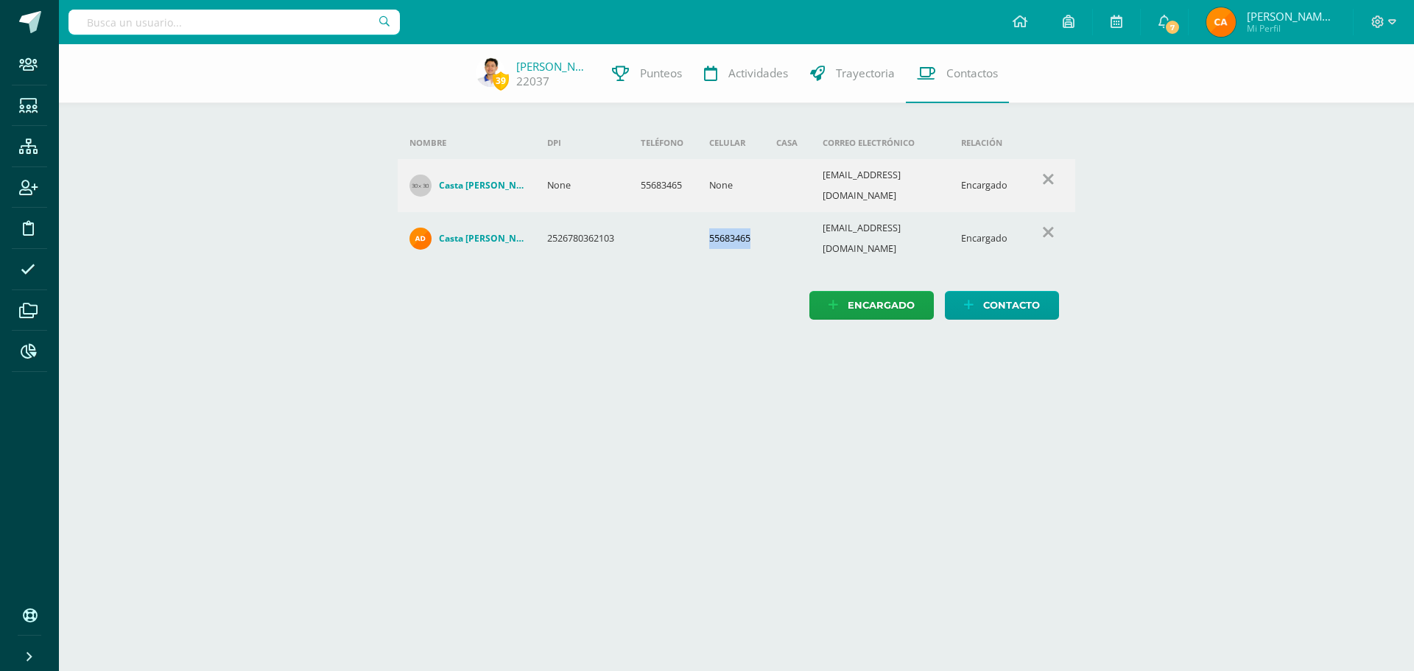
drag, startPoint x: 712, startPoint y: 219, endPoint x: 759, endPoint y: 222, distance: 47.2
click at [759, 222] on td "55683465" at bounding box center [730, 238] width 67 height 53
copy td "55683465"
click at [194, 21] on input "text" at bounding box center [233, 22] width 331 height 25
type input "25110"
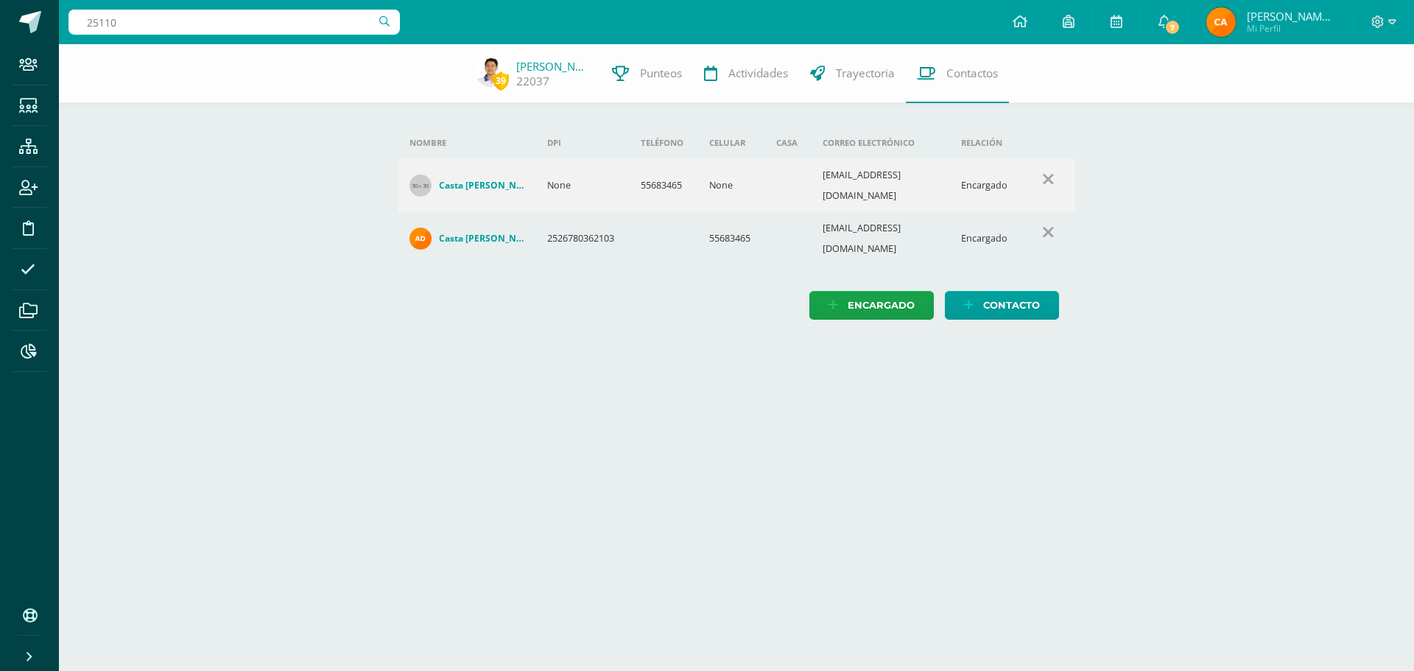
click at [194, 21] on input "25110" at bounding box center [233, 22] width 331 height 25
click at [186, 59] on div "39 Adolfo Porras 22037 Punteos Actividades Trayectoria Contactos" at bounding box center [707, 73] width 1414 height 59
click at [142, 27] on input "25110" at bounding box center [233, 22] width 331 height 25
click at [144, 77] on div "39 Adolfo Porras 22037 Punteos Actividades Trayectoria Contactos" at bounding box center [707, 73] width 1414 height 59
click at [148, 24] on input "25110" at bounding box center [233, 22] width 331 height 25
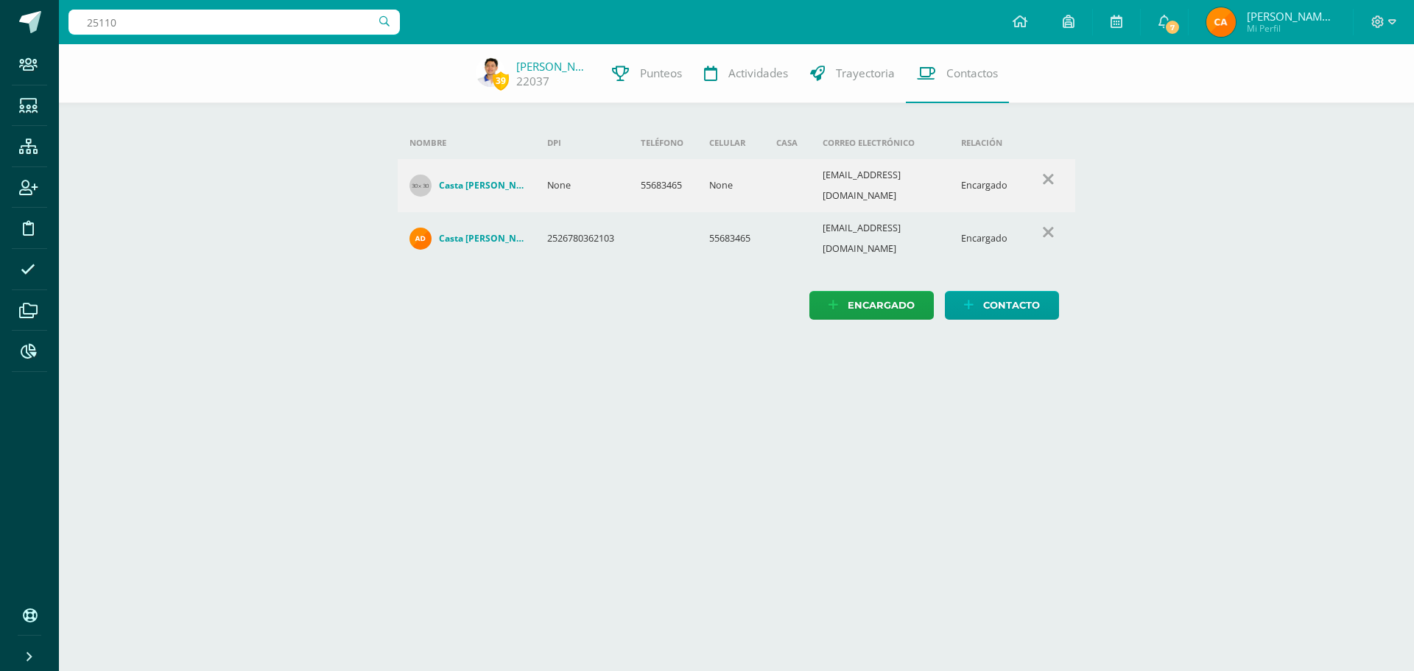
click at [172, 100] on div "39 Adolfo Porras 22037 Punteos Actividades Trayectoria Contactos" at bounding box center [707, 73] width 1414 height 59
click at [136, 24] on input "25110" at bounding box center [233, 22] width 331 height 25
click at [135, 7] on div "25110" at bounding box center [233, 22] width 331 height 44
click at [203, 19] on input "25110" at bounding box center [233, 22] width 331 height 25
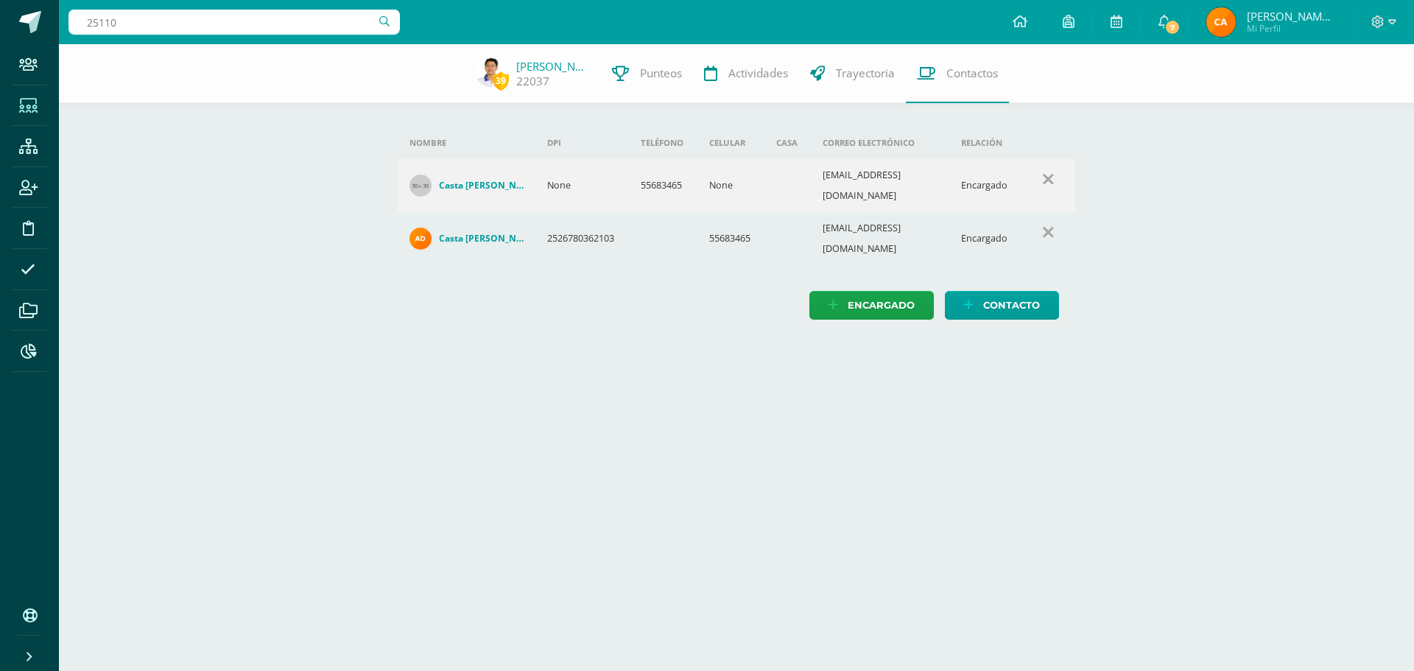
click at [34, 113] on icon at bounding box center [28, 106] width 18 height 15
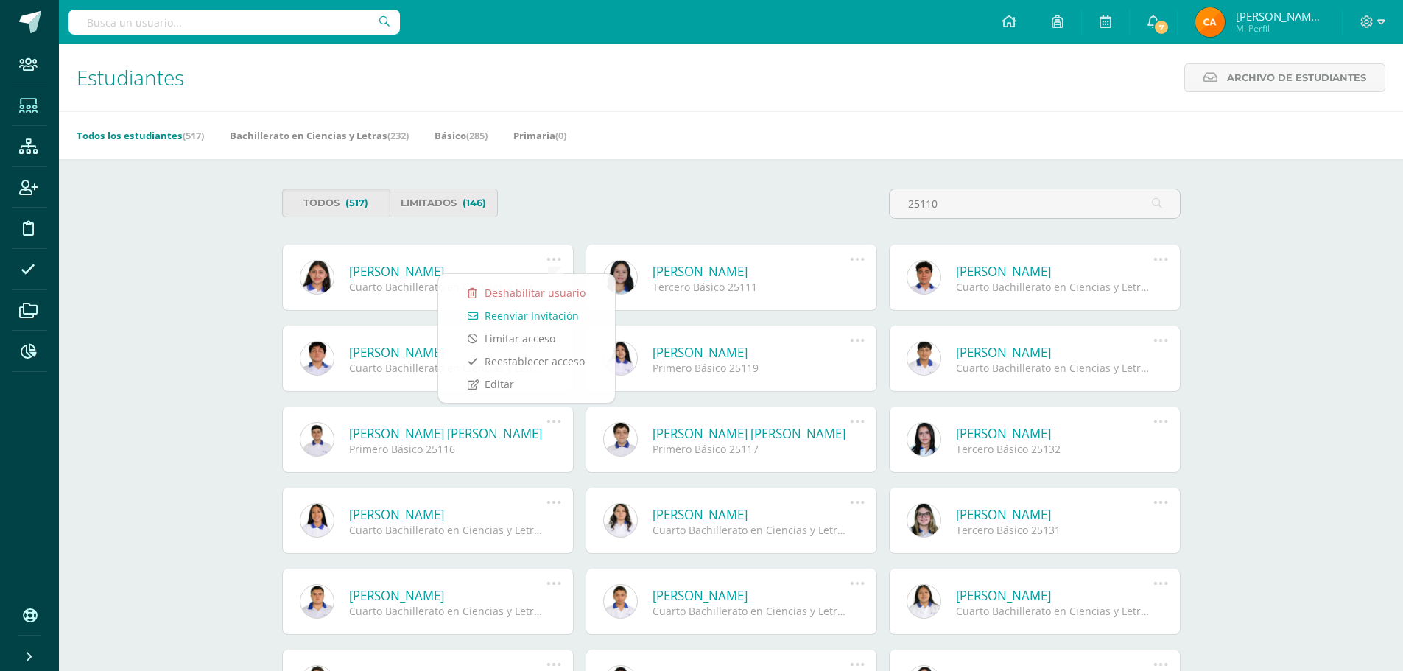
click at [382, 271] on link "[PERSON_NAME]" at bounding box center [448, 271] width 198 height 17
click at [385, 273] on link "Emily Valentina Ramírez Hernández" at bounding box center [448, 271] width 198 height 17
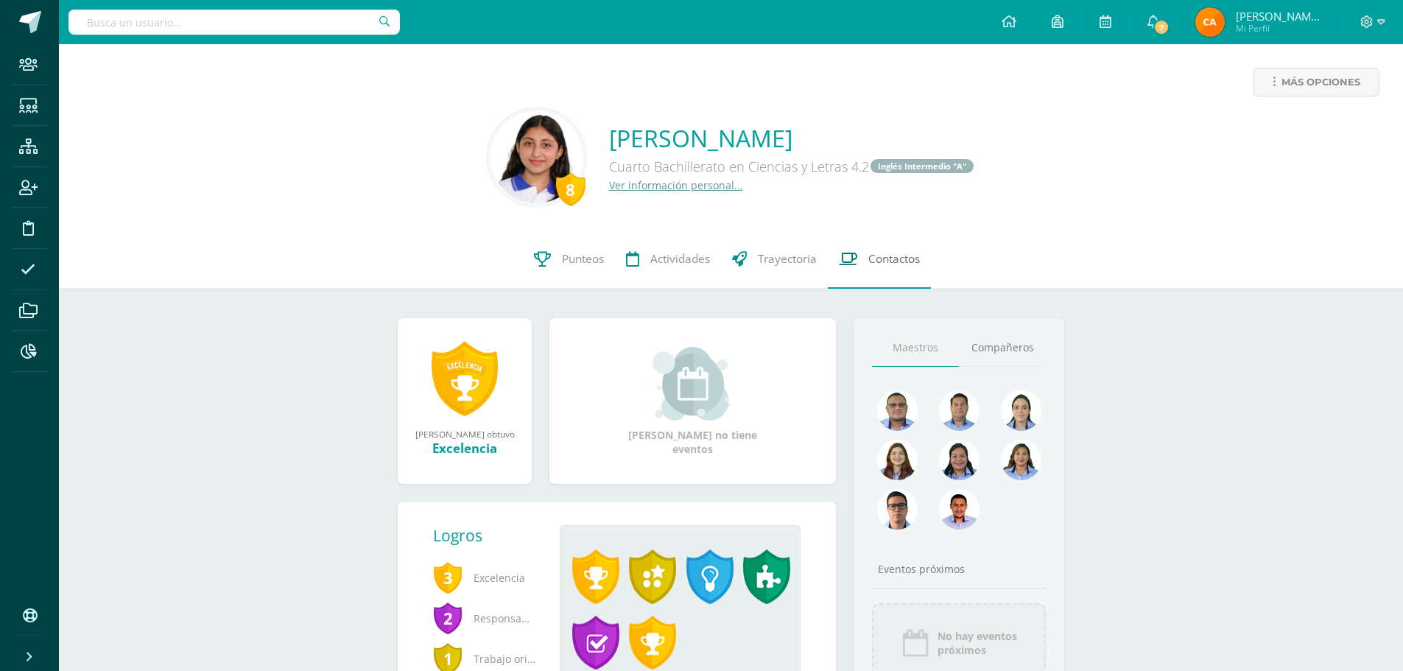
click at [892, 270] on link "Contactos" at bounding box center [879, 259] width 103 height 59
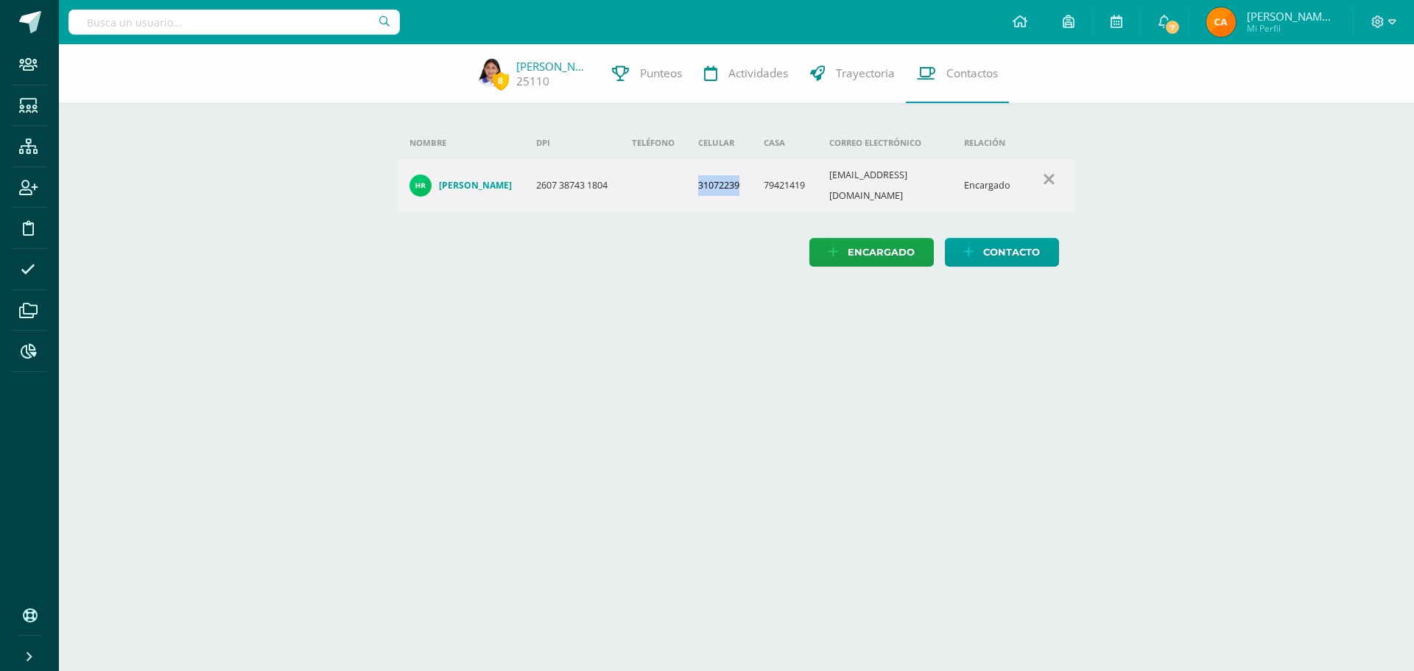
drag, startPoint x: 700, startPoint y: 183, endPoint x: 745, endPoint y: 188, distance: 45.1
click at [745, 188] on td "31072239" at bounding box center [719, 185] width 66 height 53
copy td "31072239"
click at [303, 29] on input "text" at bounding box center [233, 22] width 331 height 25
type input "25080"
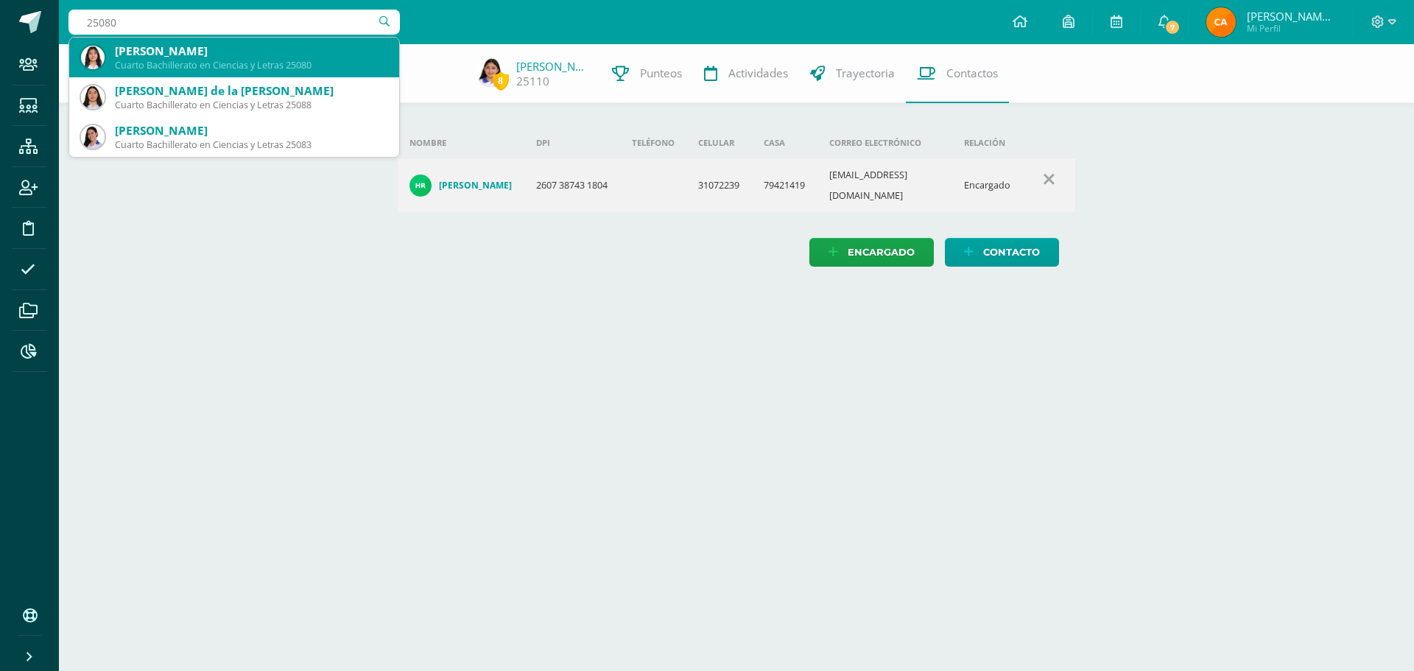
click at [282, 69] on div "Cuarto Bachillerato en Ciencias y Letras 25080" at bounding box center [251, 65] width 273 height 13
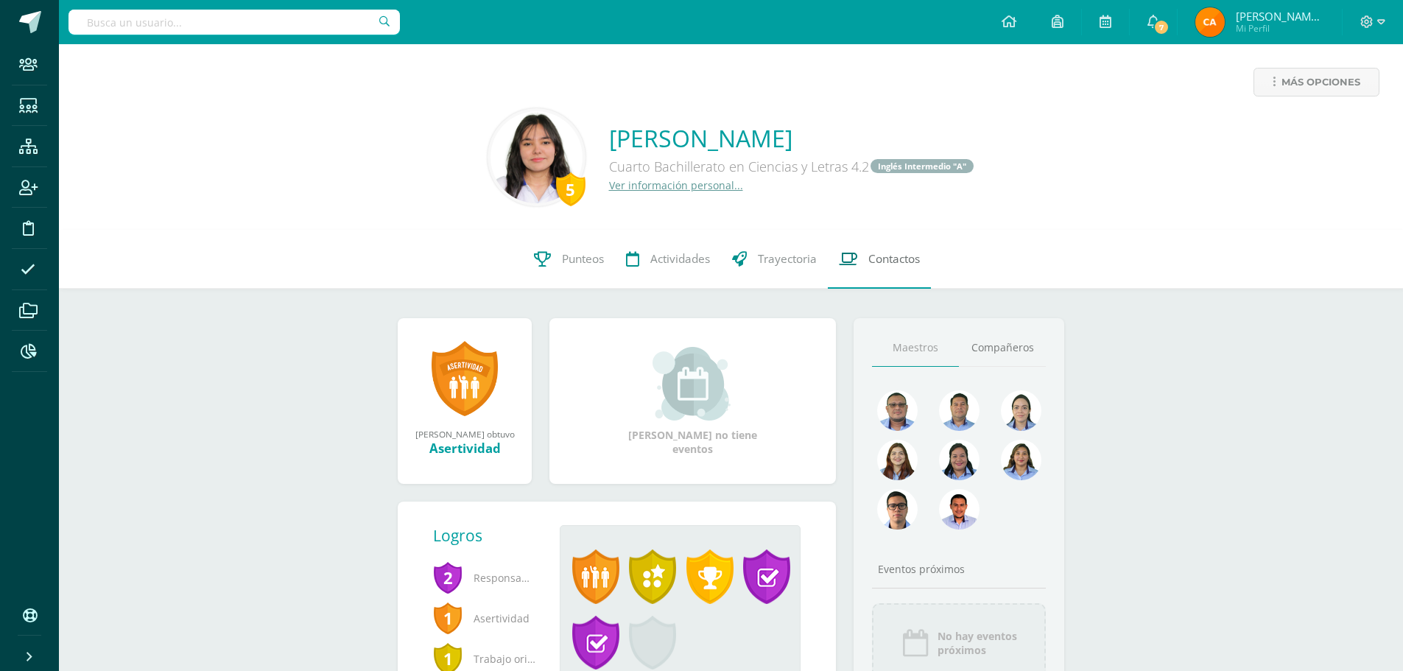
click at [902, 259] on span "Contactos" at bounding box center [894, 258] width 52 height 15
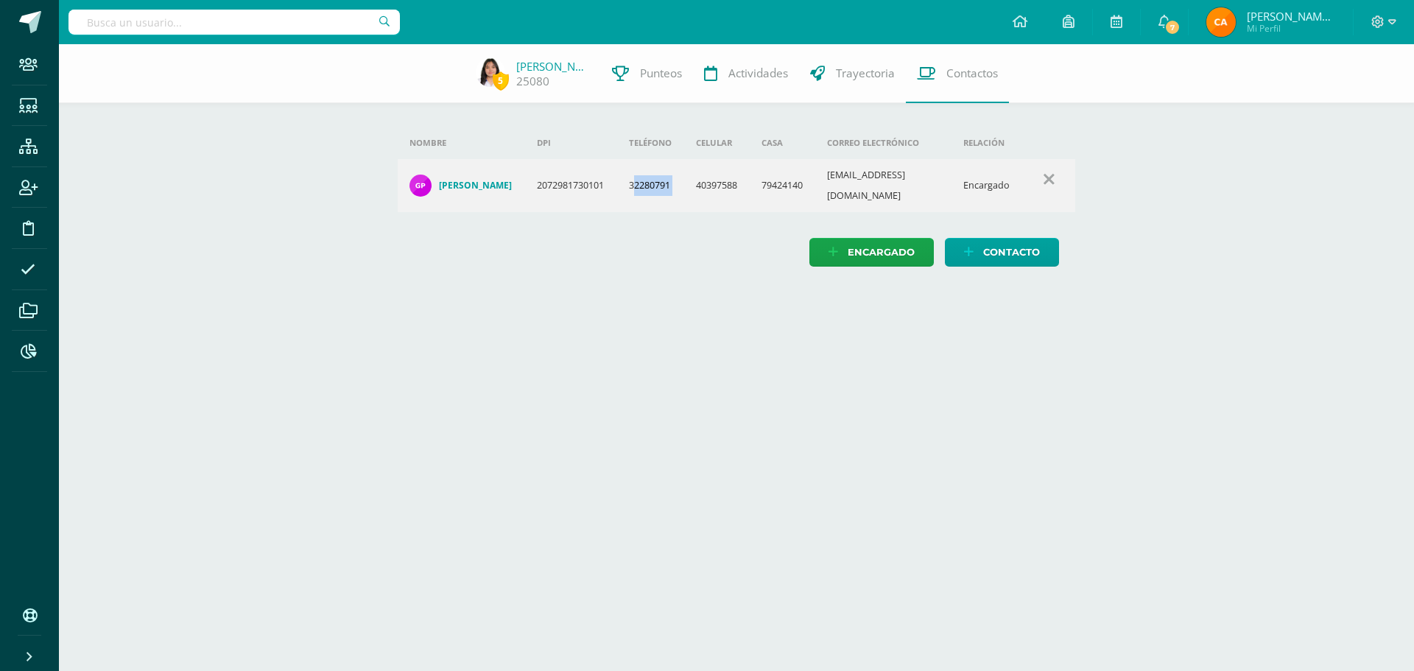
drag, startPoint x: 642, startPoint y: 175, endPoint x: 684, endPoint y: 183, distance: 42.8
click at [684, 183] on td "32280791" at bounding box center [650, 185] width 67 height 53
drag, startPoint x: 636, startPoint y: 179, endPoint x: 693, endPoint y: 184, distance: 56.9
click at [693, 184] on tr "Grecia Lissett Pérez Vargas 2072981730101 32280791 40397588 79424140 greis1991p…" at bounding box center [737, 185] width 678 height 53
copy td "32280791"
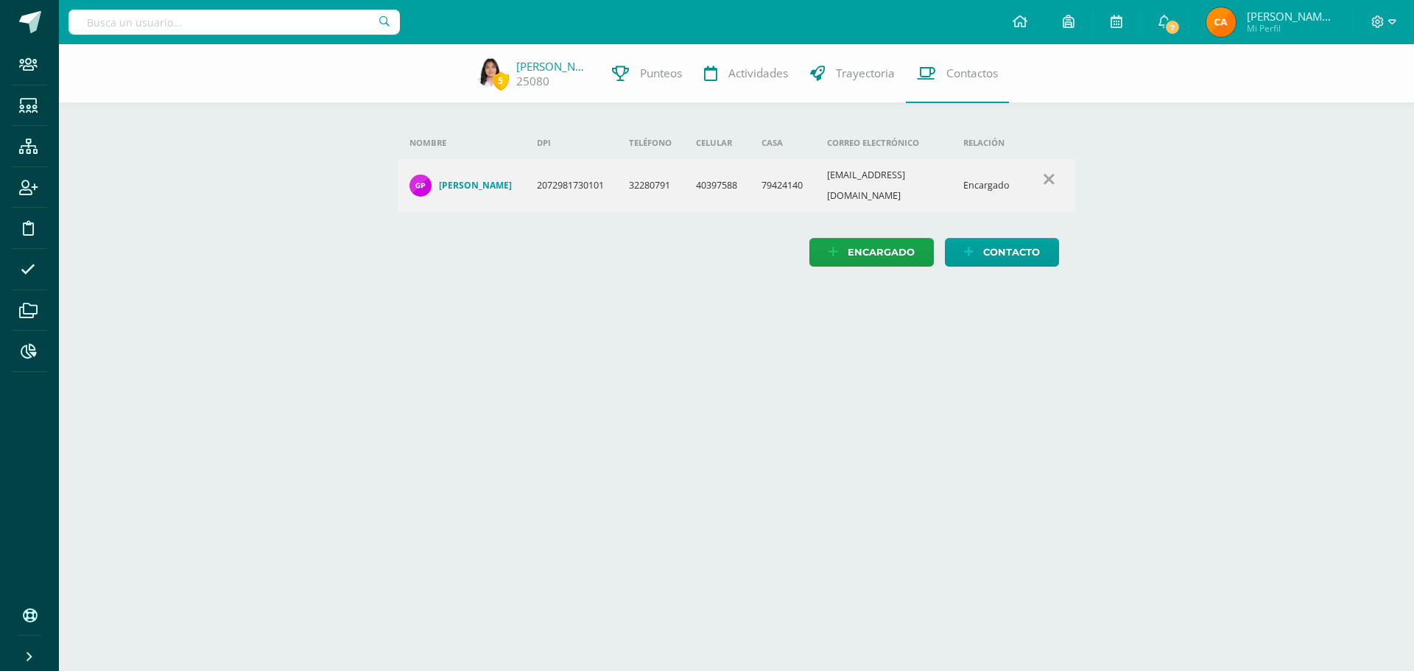
click at [181, 21] on input "text" at bounding box center [233, 22] width 331 height 25
type input "22060"
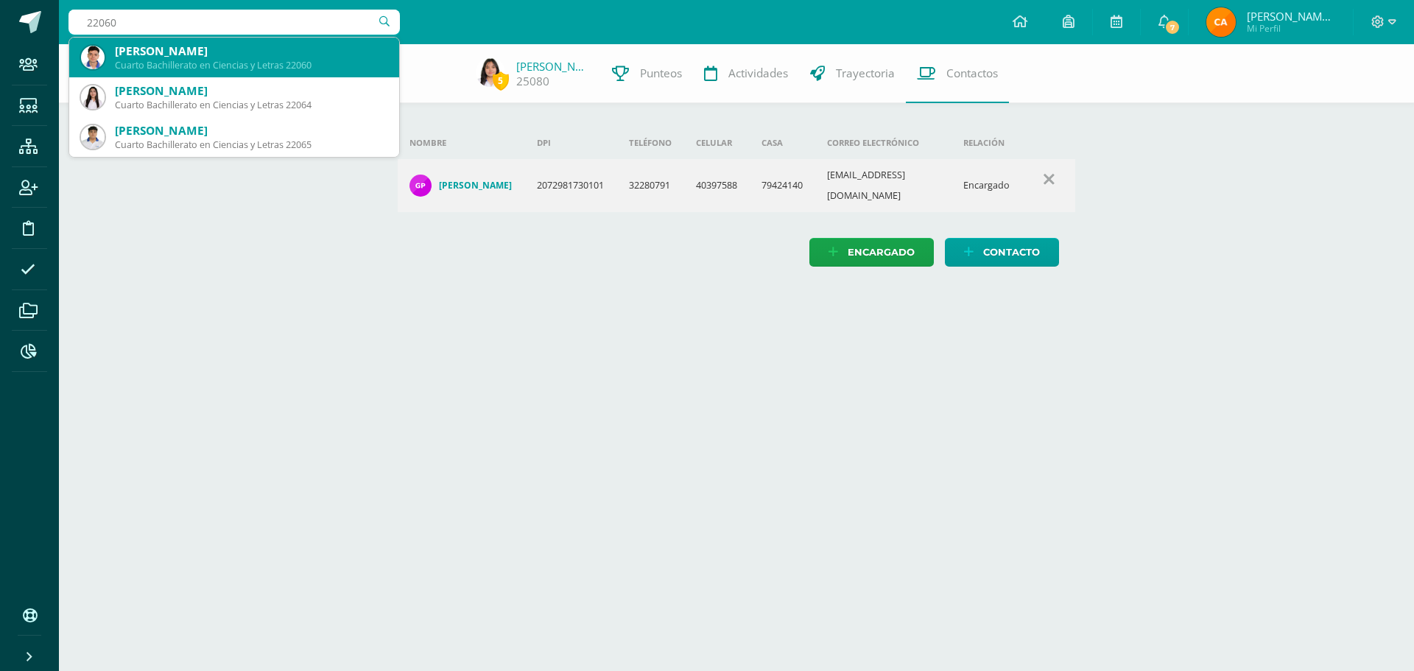
click at [232, 61] on div "Cuarto Bachillerato en Ciencias y Letras 22060" at bounding box center [251, 65] width 273 height 13
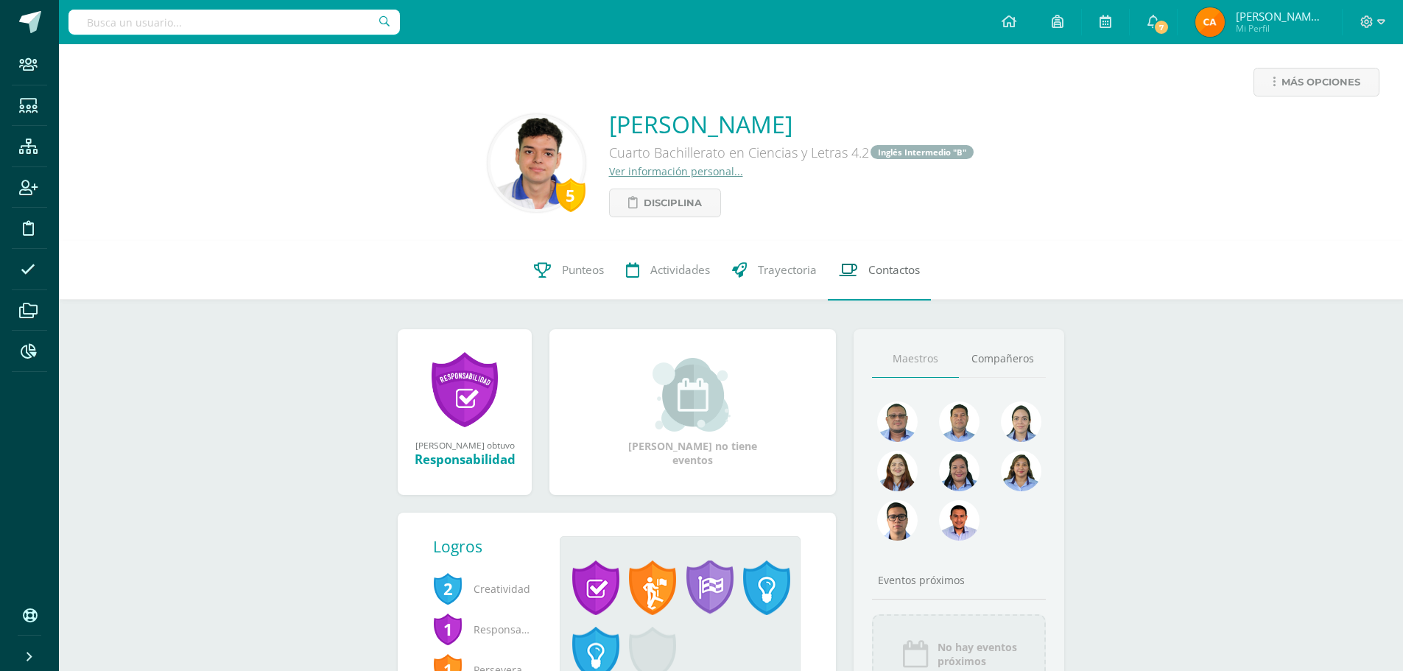
click at [873, 274] on span "Contactos" at bounding box center [894, 270] width 52 height 15
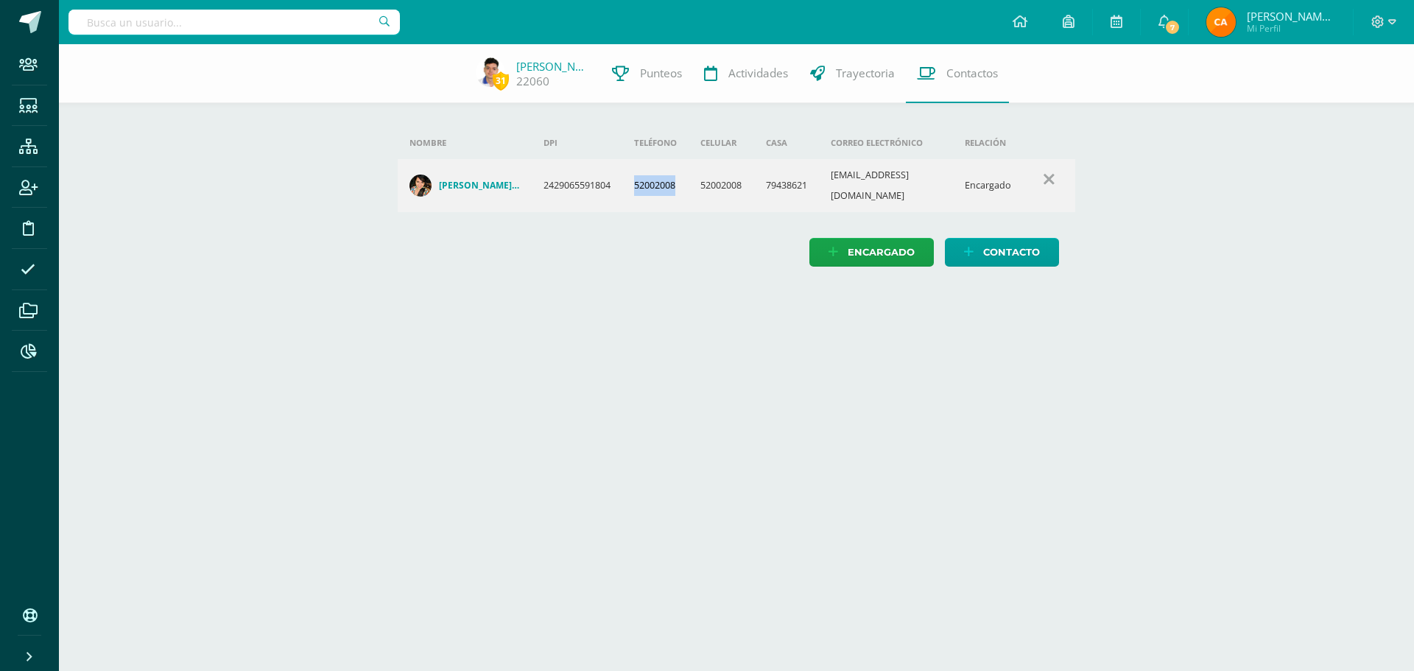
drag, startPoint x: 636, startPoint y: 183, endPoint x: 685, endPoint y: 180, distance: 48.7
click at [685, 180] on td "52002008" at bounding box center [655, 185] width 66 height 53
copy td "52002008"
click at [135, 10] on input "text" at bounding box center [233, 22] width 331 height 25
type input "25096"
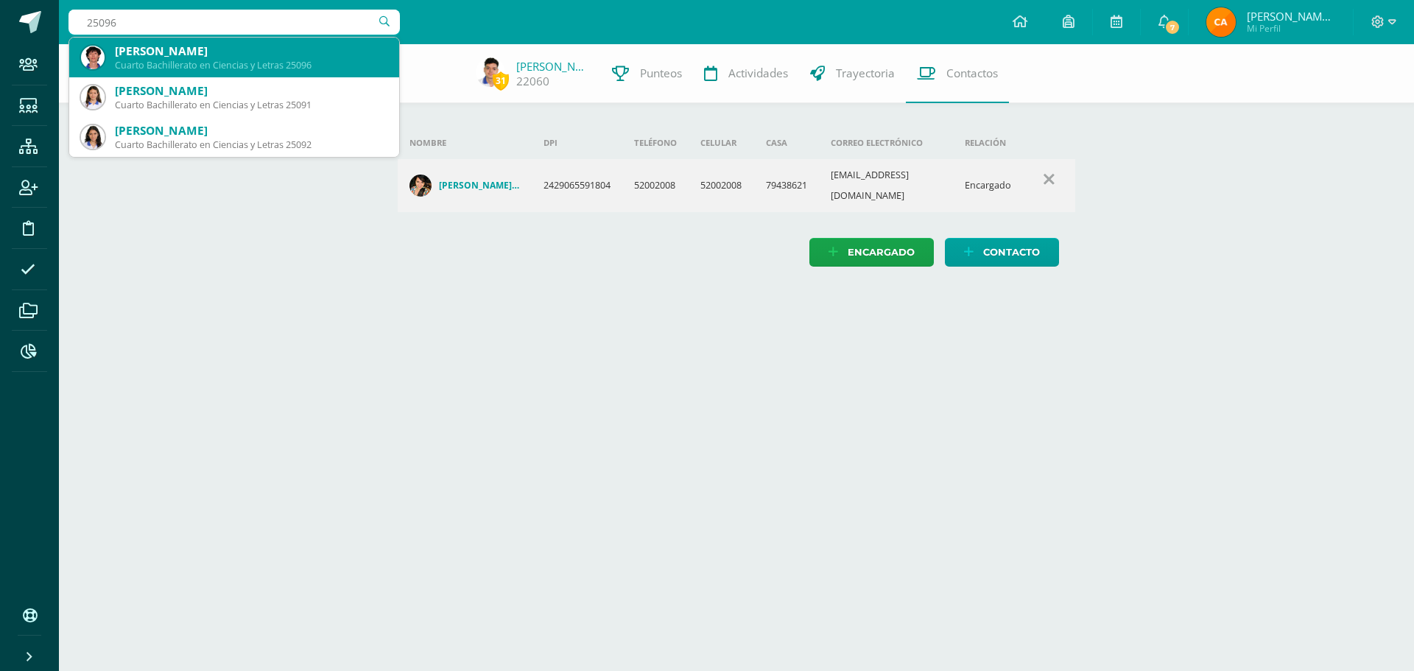
click at [154, 56] on div "[PERSON_NAME]" at bounding box center [251, 50] width 273 height 15
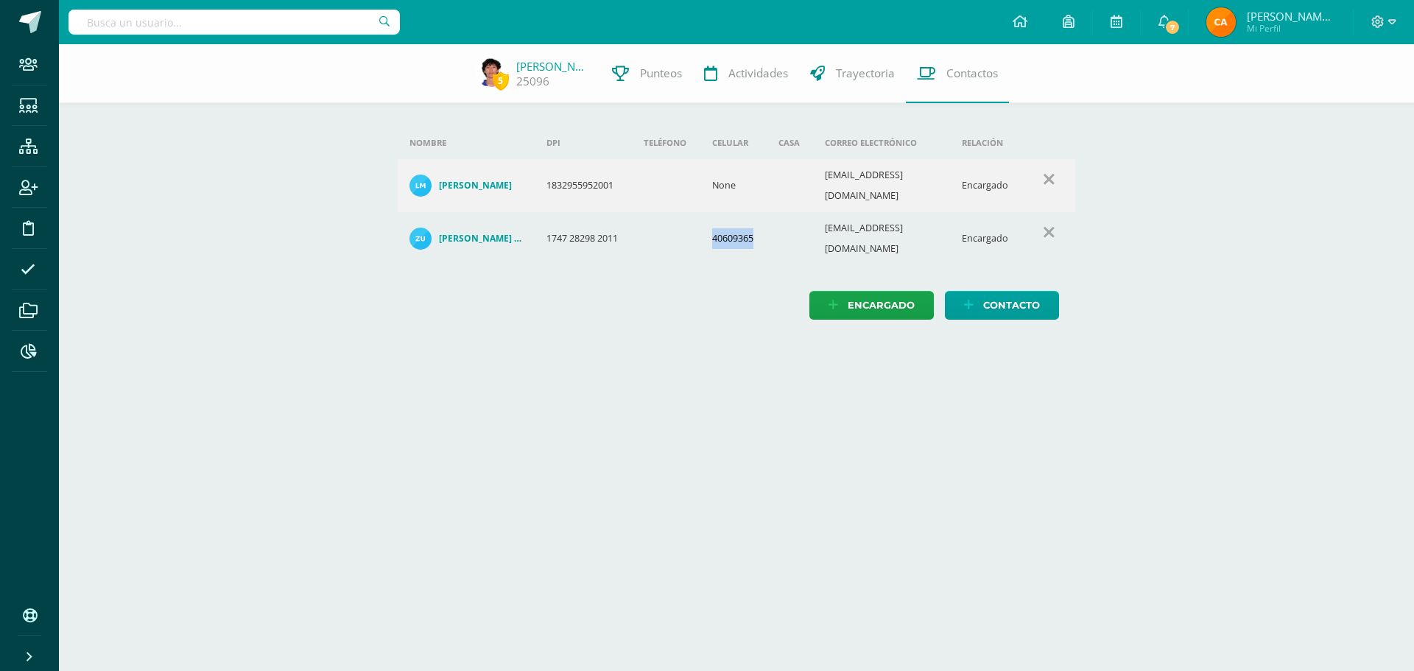
drag, startPoint x: 714, startPoint y: 222, endPoint x: 756, endPoint y: 221, distance: 42.0
click at [756, 221] on td "40609365" at bounding box center [733, 238] width 66 height 53
copy td "40609365"
click at [231, 28] on input "text" at bounding box center [233, 22] width 331 height 25
type input "25165"
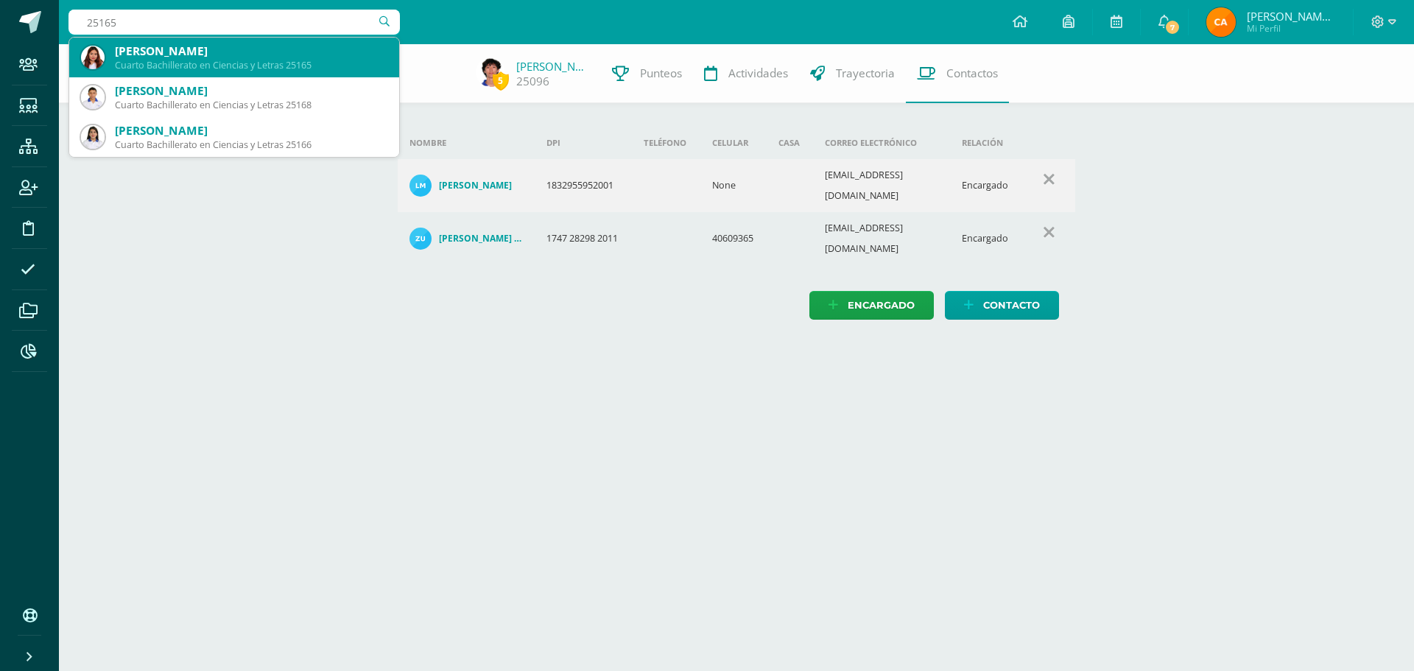
click at [232, 57] on div "Samantha Valentina Martínez Javier" at bounding box center [251, 50] width 273 height 15
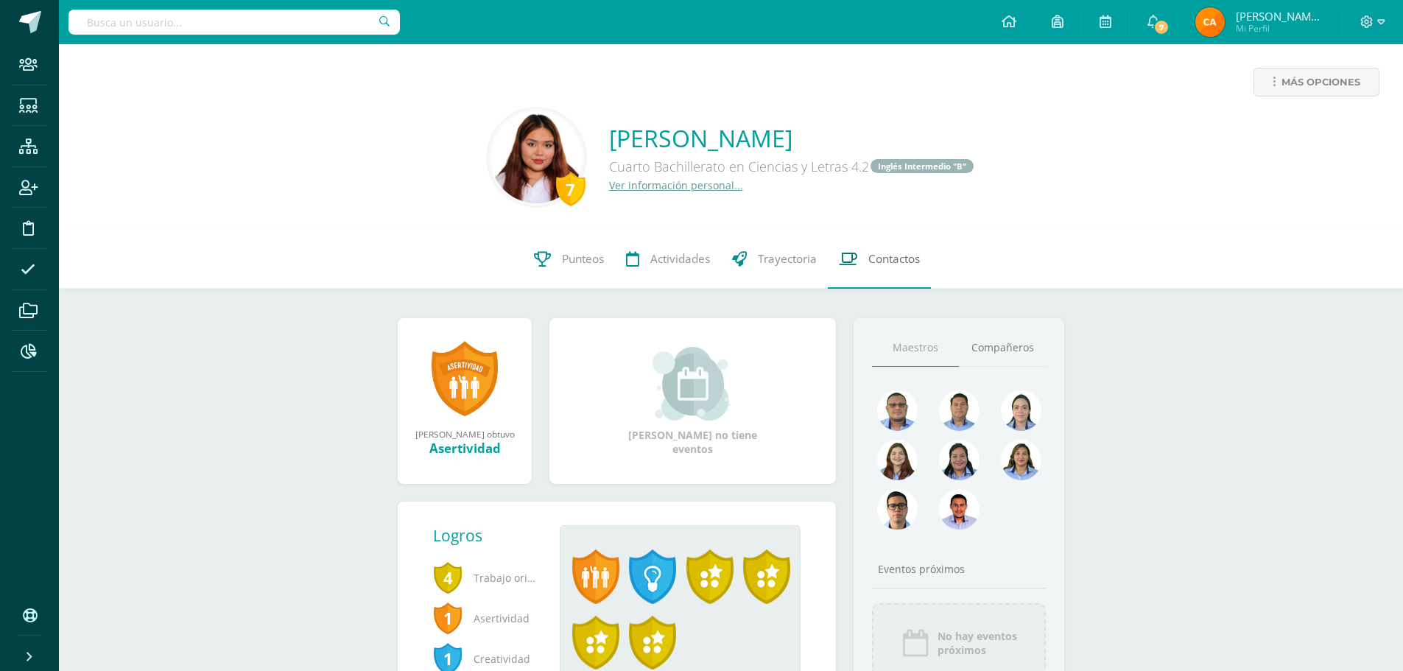
click at [876, 261] on span "Contactos" at bounding box center [894, 258] width 52 height 15
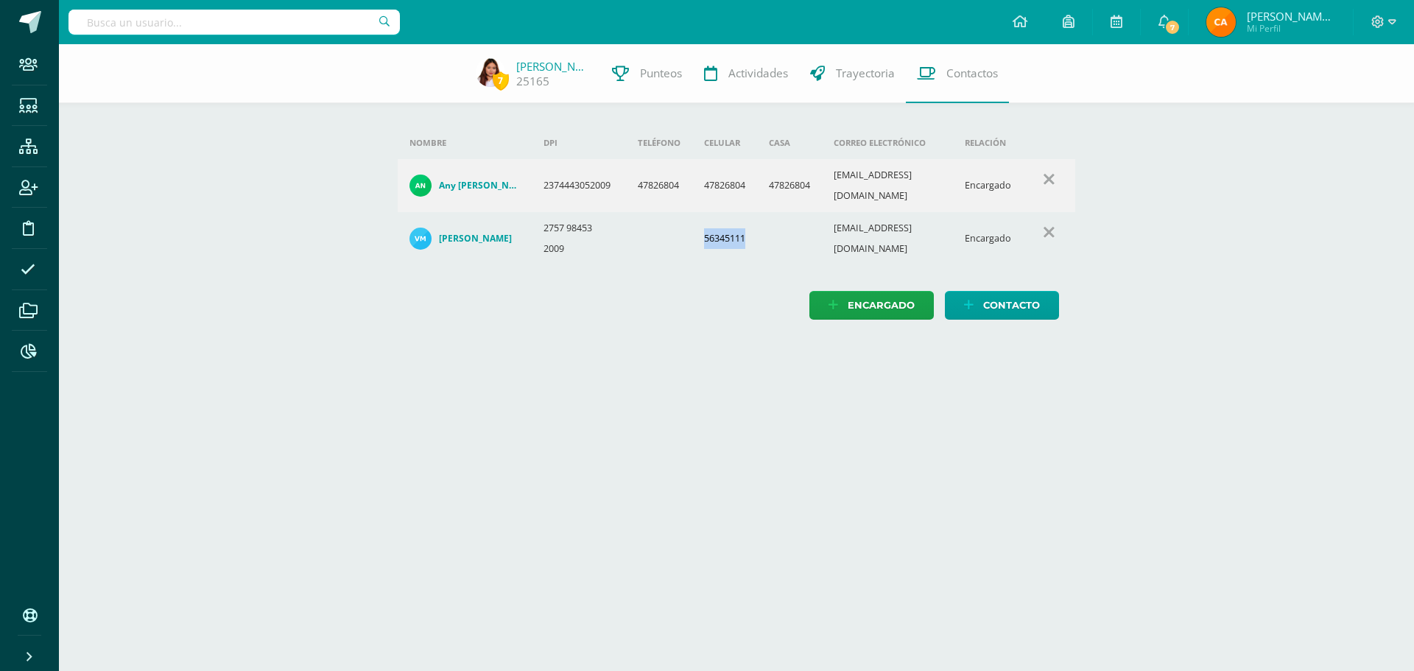
drag, startPoint x: 703, startPoint y: 223, endPoint x: 756, endPoint y: 230, distance: 53.4
click at [756, 230] on td "56345111" at bounding box center [724, 238] width 65 height 53
copy td "56345111"
click at [321, 24] on input "text" at bounding box center [233, 22] width 331 height 25
click at [208, 18] on input "250" at bounding box center [233, 22] width 331 height 25
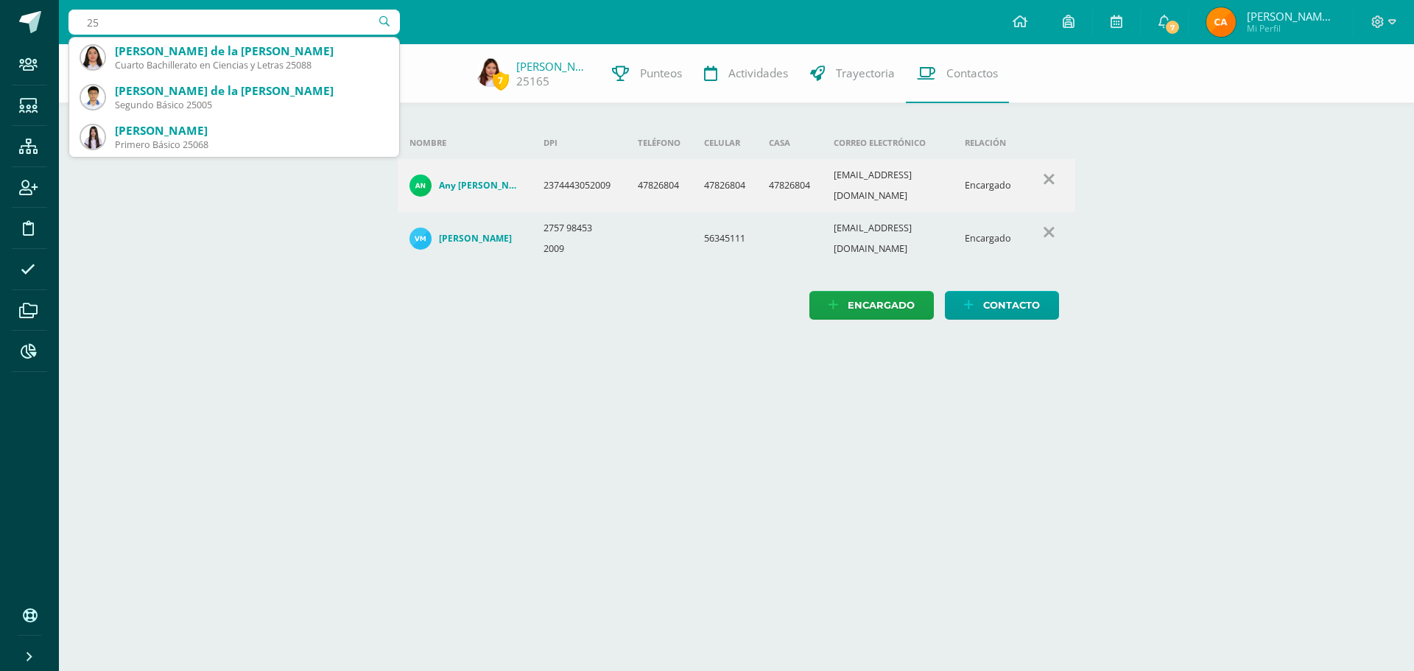
type input "2"
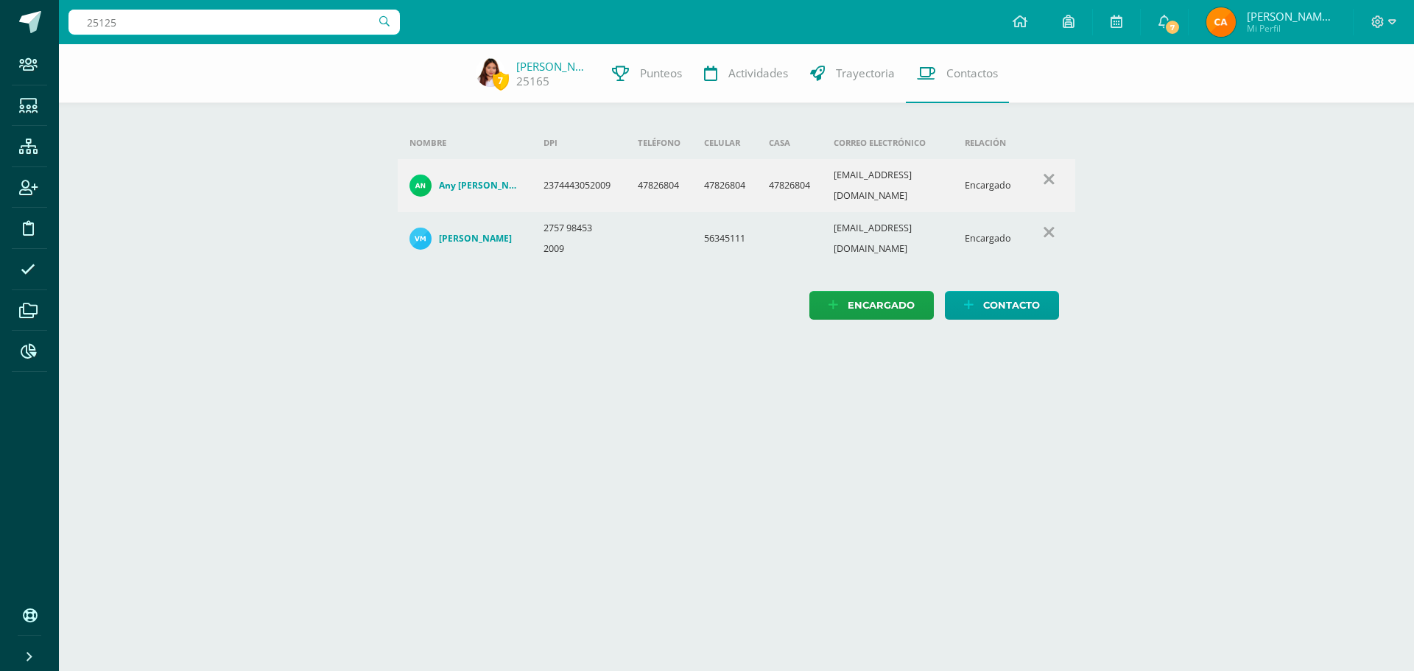
click at [155, 24] on input "25125" at bounding box center [233, 22] width 331 height 25
type input "2"
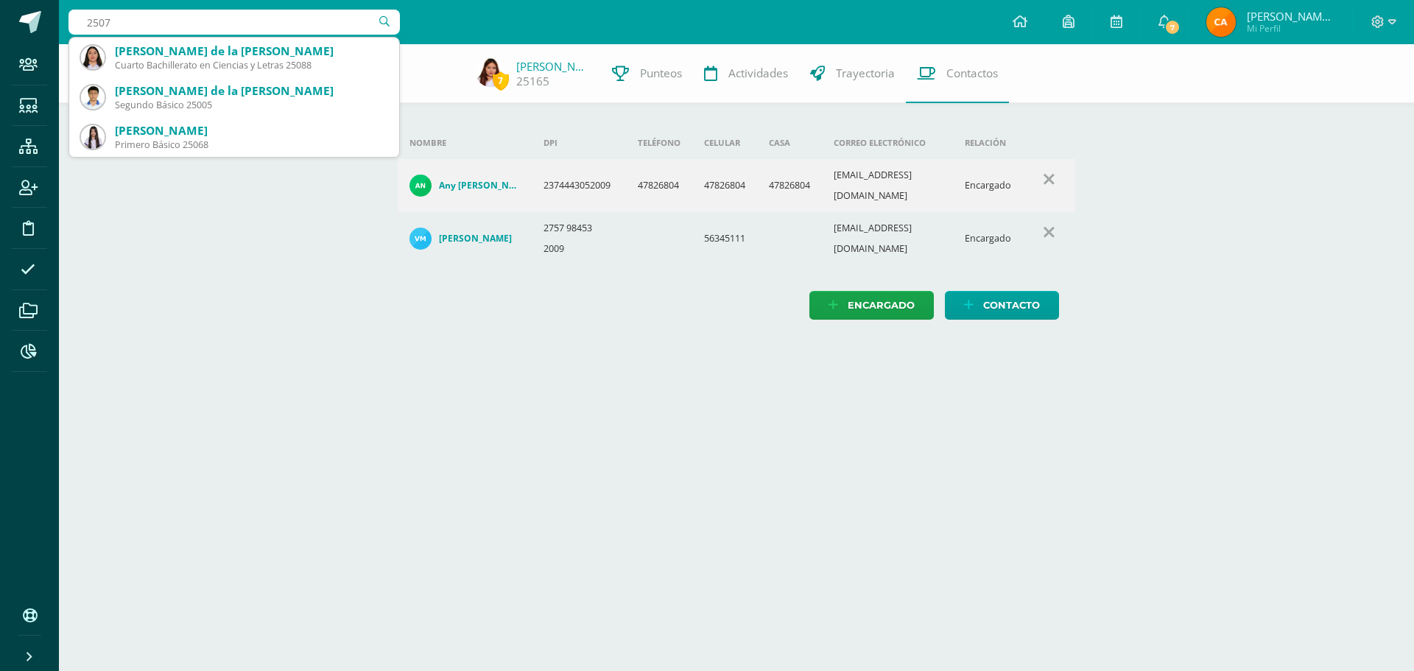
type input "25076"
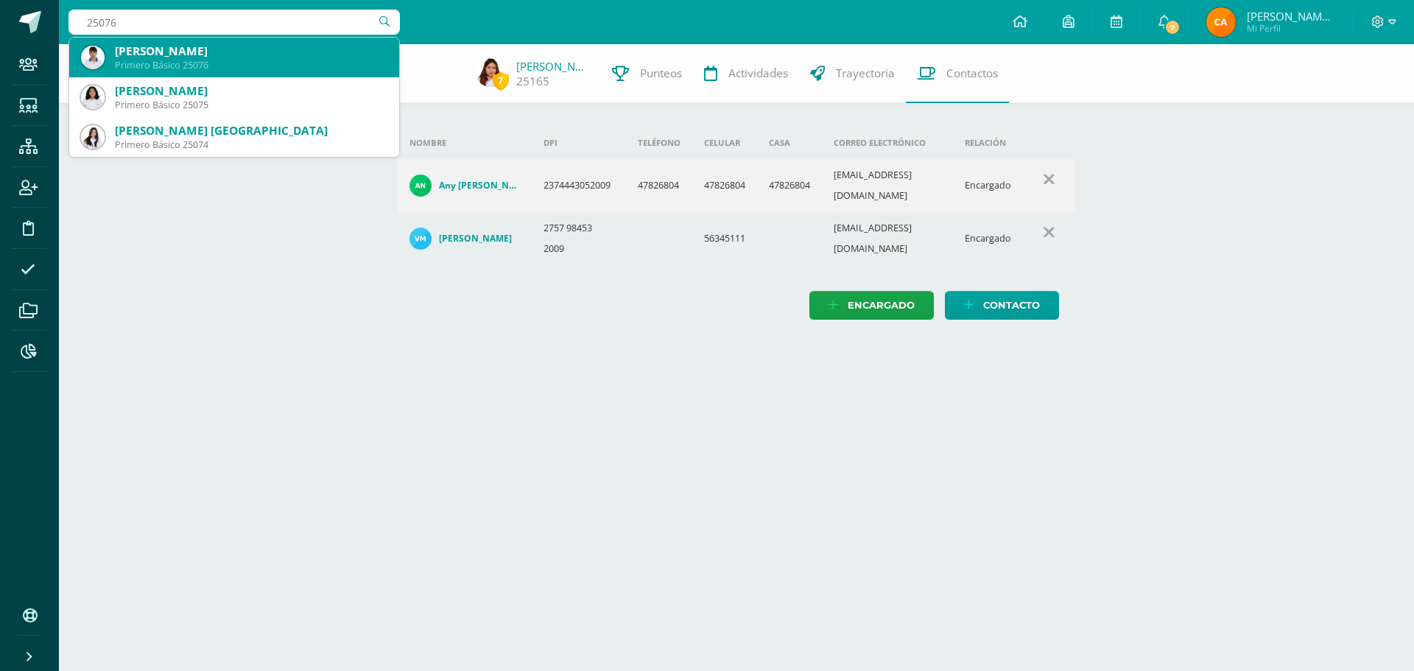
click at [158, 58] on div "Brandon Raúl Cardona Orellana" at bounding box center [251, 50] width 273 height 15
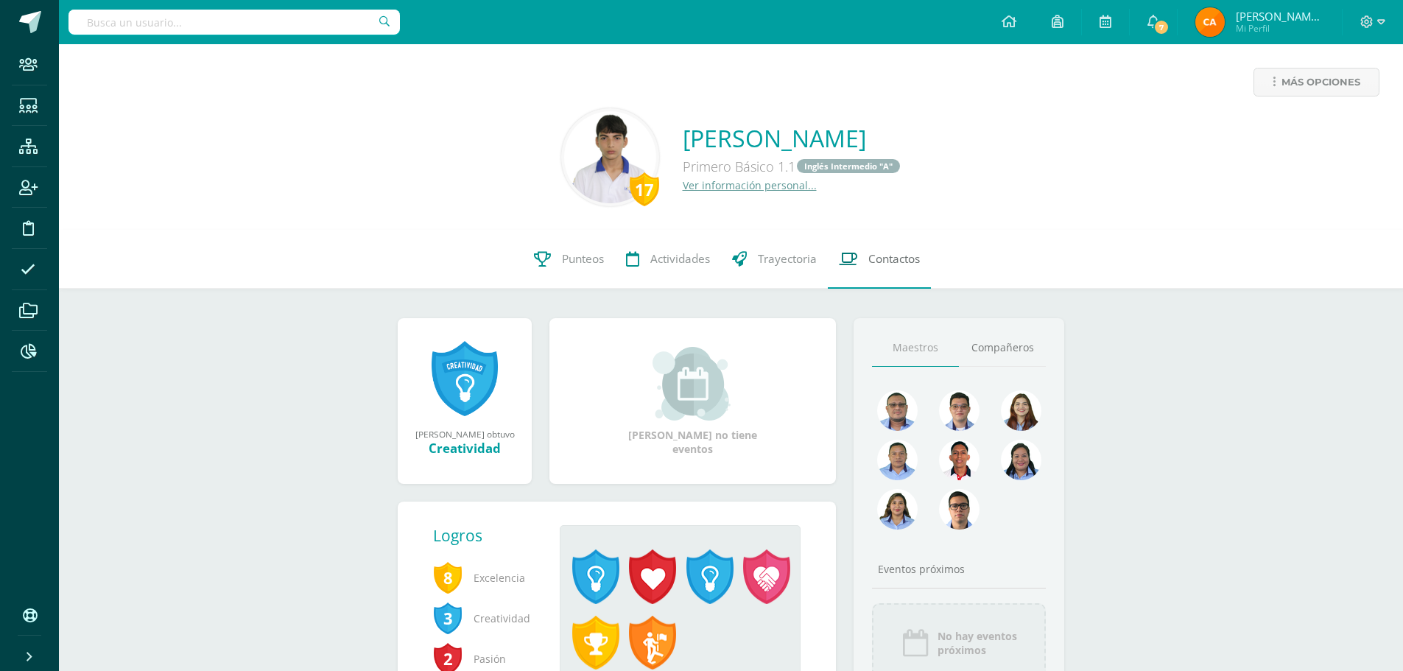
click at [887, 254] on span "Contactos" at bounding box center [894, 258] width 52 height 15
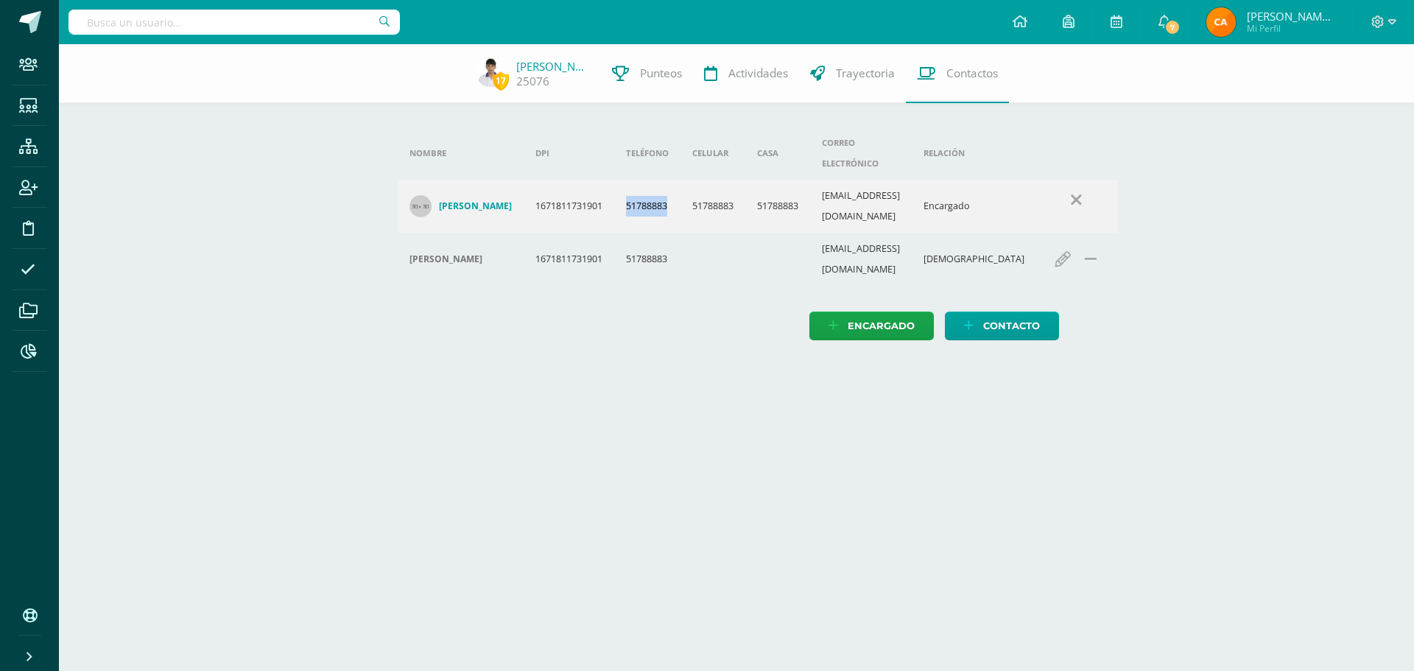
drag, startPoint x: 636, startPoint y: 177, endPoint x: 689, endPoint y: 178, distance: 52.3
click at [681, 180] on td "51788883" at bounding box center [647, 206] width 66 height 53
copy td "51788883"
click at [315, 32] on input "text" at bounding box center [233, 22] width 331 height 25
type input "25065"
